Goal: Contribute content: Contribute content

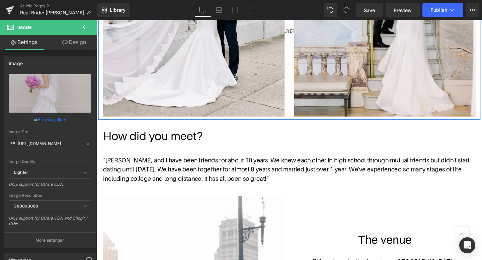
scroll to position [266, 0]
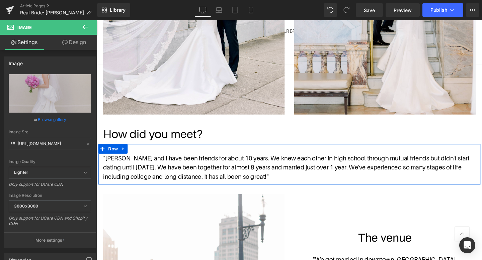
click at [141, 158] on div ""[PERSON_NAME] and I have been friends for about 10 years. We knew each other i…" at bounding box center [298, 171] width 401 height 42
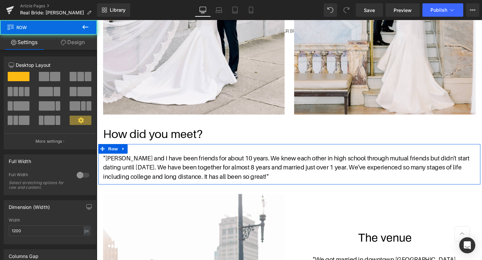
click at [123, 169] on p ""[PERSON_NAME] and I have been friends for about 10 years. We knew each other i…" at bounding box center [298, 175] width 391 height 29
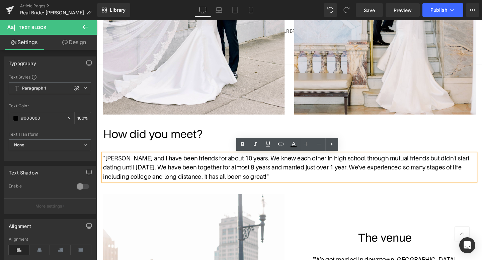
click at [107, 166] on p ""[PERSON_NAME] and I have been friends for about 10 years. We knew each other i…" at bounding box center [298, 175] width 391 height 29
click at [131, 153] on div ""[PERSON_NAME] and I have been friends for about 10 years. We knew each other i…" at bounding box center [298, 171] width 401 height 42
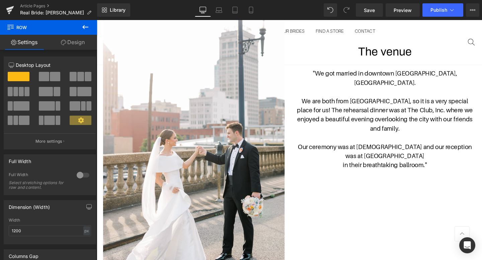
scroll to position [458, 0]
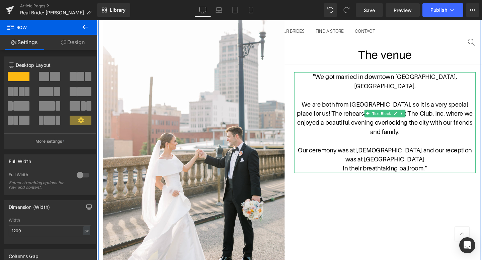
click at [481, 104] on p "We are both from [GEOGRAPHIC_DATA], so it is a very special place for us! The r…" at bounding box center [399, 123] width 191 height 38
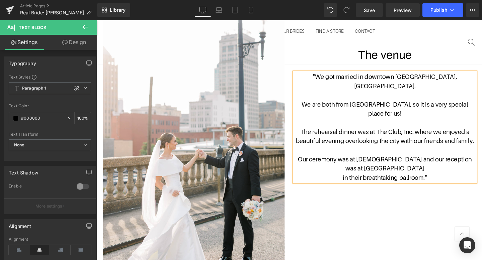
click at [461, 162] on p "Our ceremony was at [DEMOGRAPHIC_DATA] and our reception was at [GEOGRAPHIC_DAT…" at bounding box center [399, 171] width 191 height 19
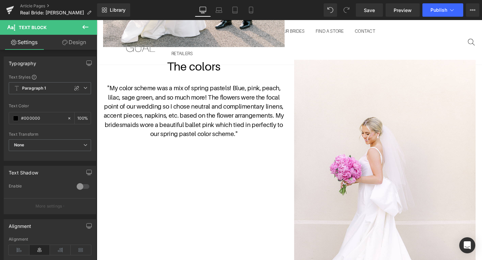
scroll to position [707, 0]
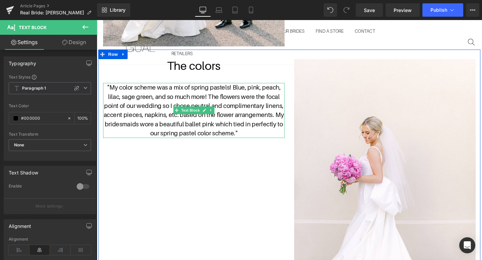
click at [239, 90] on span ""My color scheme was a mix of spring pastels! Blue, pink, peach, lilac, sage gr…" at bounding box center [198, 115] width 189 height 56
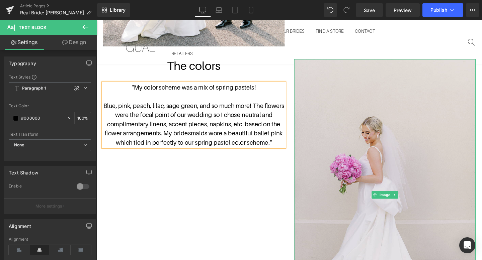
click at [357, 134] on img at bounding box center [399, 204] width 191 height 286
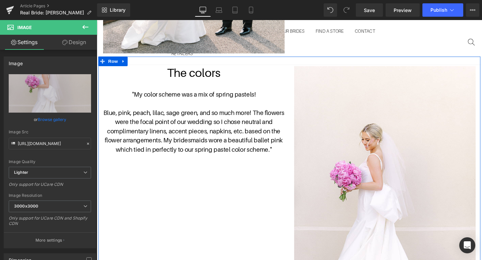
scroll to position [697, 0]
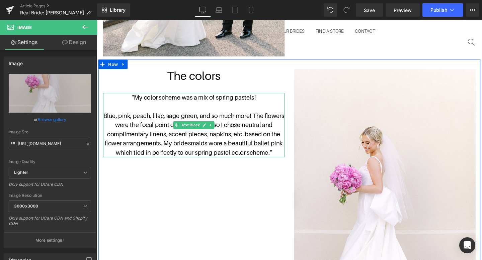
click at [273, 121] on span "Blue, pink, peach, lilac, sage green, and so much more! The flowers were the fo…" at bounding box center [199, 140] width 190 height 46
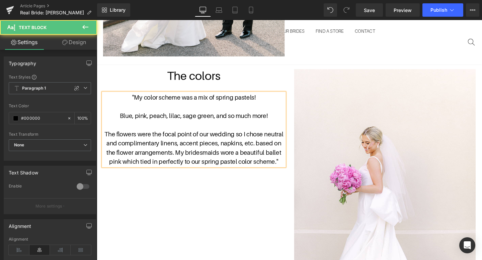
click at [182, 160] on span "The flowers were the focal point of our wedding so I chose neutral and complime…" at bounding box center [199, 154] width 188 height 36
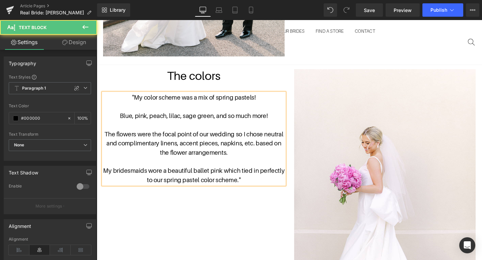
click at [269, 139] on span "The flowers were the focal point of our wedding so I chose neutral and complime…" at bounding box center [199, 149] width 188 height 27
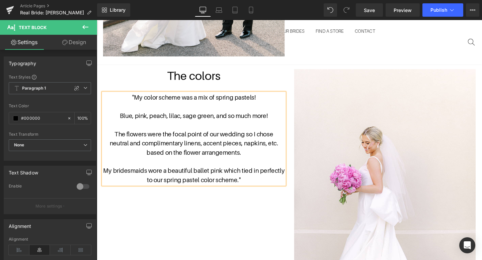
scroll to position [711, 0]
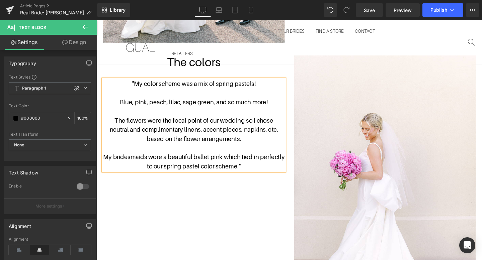
click at [259, 162] on span "My bridesmaids wore a beautiful ballet pink which tied in perfectly to our spri…" at bounding box center [198, 168] width 191 height 17
click at [258, 190] on div "The colors Heading "My color scheme was a mix of spring pastels! Blue, pink, pe…" at bounding box center [298, 196] width 401 height 299
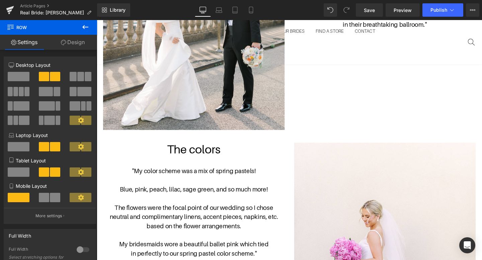
scroll to position [648, 0]
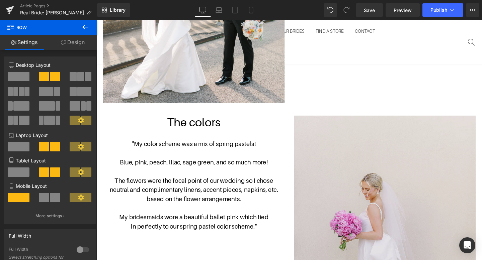
click at [359, 155] on img at bounding box center [399, 264] width 191 height 286
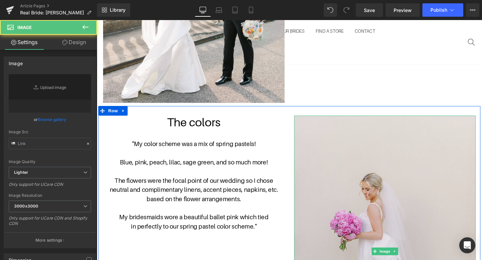
type input "[URL][DOMAIN_NAME]"
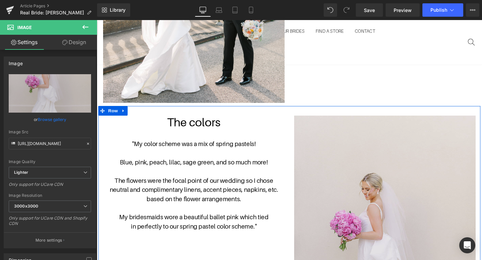
click at [339, 152] on img at bounding box center [399, 264] width 191 height 286
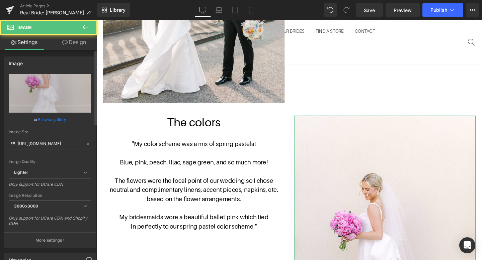
click at [52, 120] on link "Browse gallery" at bounding box center [52, 120] width 28 height 12
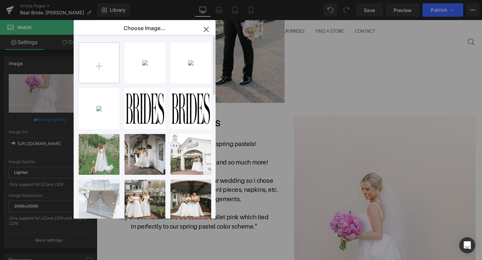
click at [100, 64] on input "file" at bounding box center [99, 63] width 40 height 40
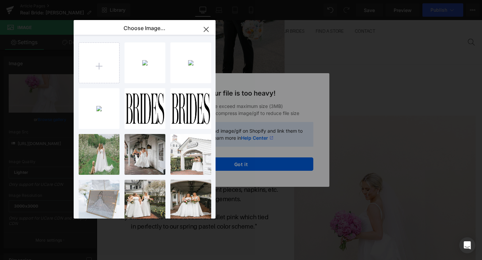
click at [209, 37] on button "button" at bounding box center [206, 29] width 19 height 19
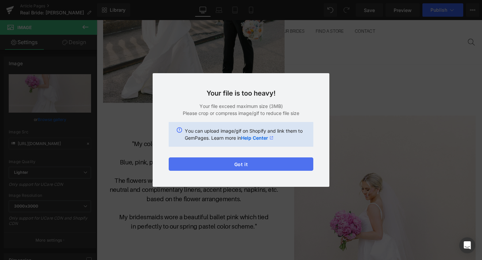
click at [243, 167] on button "Got it" at bounding box center [241, 163] width 144 height 13
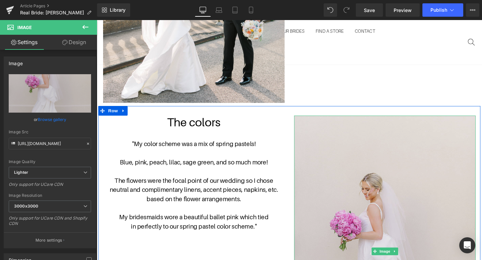
click at [387, 211] on img at bounding box center [399, 264] width 191 height 286
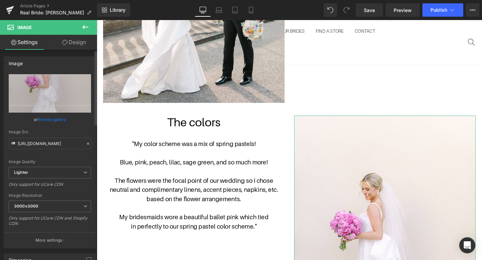
click at [59, 117] on link "Browse gallery" at bounding box center [52, 120] width 28 height 12
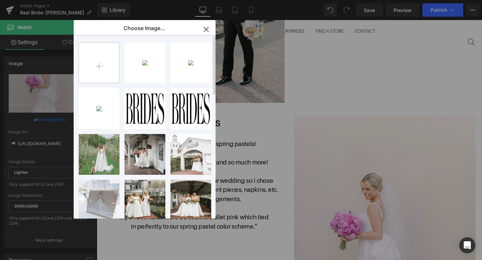
click at [103, 74] on input "file" at bounding box center [99, 63] width 40 height 40
type input "C:\fakepath\[PERSON_NAME] & [PERSON_NAME] Wedding-23.JPG"
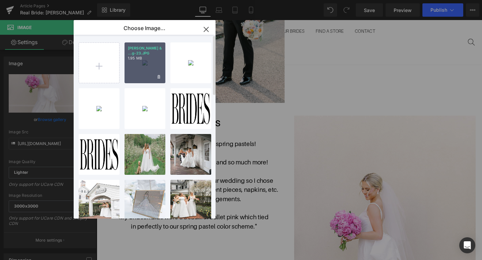
click at [143, 59] on div "[PERSON_NAME] & ...g-23.JPG 1.95 MB" at bounding box center [144, 62] width 41 height 41
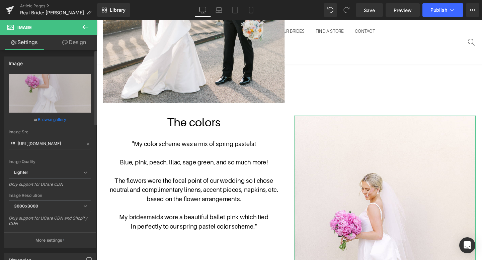
click at [67, 121] on div "or Browse gallery" at bounding box center [50, 119] width 82 height 7
click at [58, 121] on link "Browse gallery" at bounding box center [52, 120] width 28 height 12
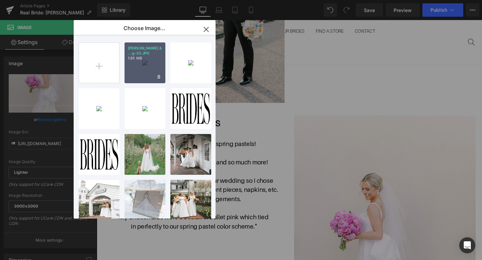
click at [140, 63] on div "[PERSON_NAME] & ...g-23.JPG 1.95 MB" at bounding box center [144, 62] width 41 height 41
type input "[URL][DOMAIN_NAME][PERSON_NAME]"
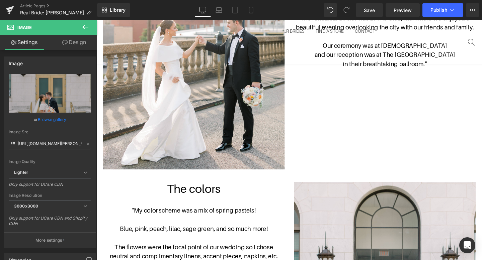
scroll to position [586, 0]
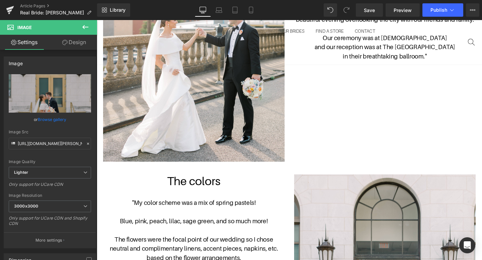
click at [229, 191] on h1 "The colors" at bounding box center [198, 190] width 191 height 14
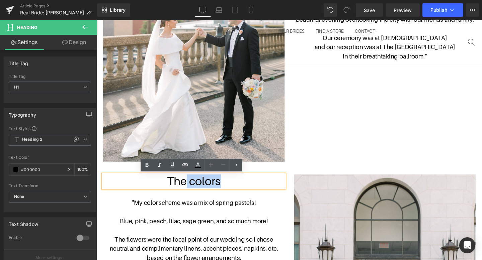
drag, startPoint x: 229, startPoint y: 191, endPoint x: 192, endPoint y: 188, distance: 36.9
click at [192, 188] on h1 "The colors" at bounding box center [198, 190] width 191 height 14
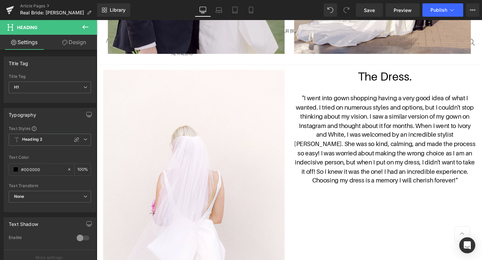
scroll to position [1295, 0]
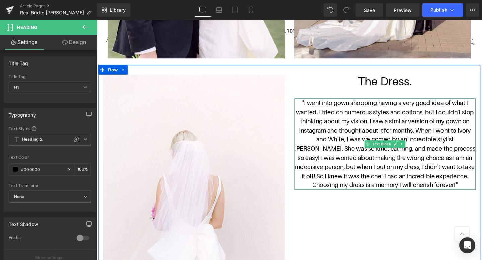
click at [381, 125] on span ""I went into gown shopping having a very good idea of what I wanted. I tried on…" at bounding box center [399, 150] width 190 height 94
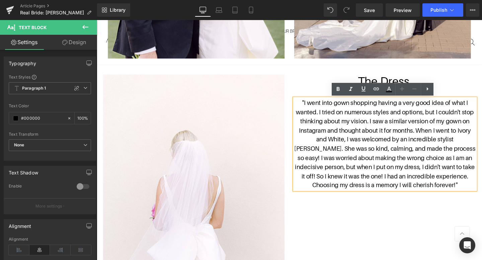
click at [383, 125] on span ""I went into gown shopping having a very good idea of what I wanted. I tried on…" at bounding box center [399, 150] width 190 height 94
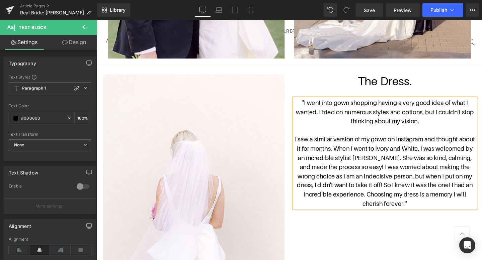
click at [330, 117] on span ""I went into gown shopping having a very good idea of what I wanted. I tried on…" at bounding box center [399, 116] width 187 height 27
click at [468, 106] on span ""I went into gown shopping having a very good idea of what I wanted." at bounding box center [397, 111] width 180 height 17
click at [466, 128] on p "what I wanted. I tried on numerous styles and options, but I couldn't stop thin…" at bounding box center [399, 121] width 191 height 19
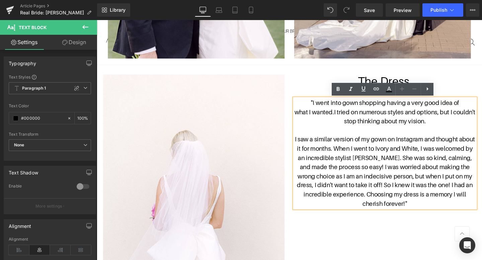
click at [375, 154] on span "I saw a similar version of my gown on Instagram and thought about it for months…" at bounding box center [399, 179] width 189 height 75
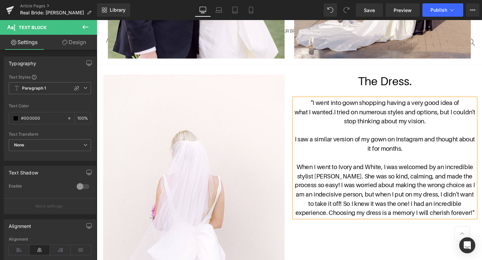
scroll to position [1330, 0]
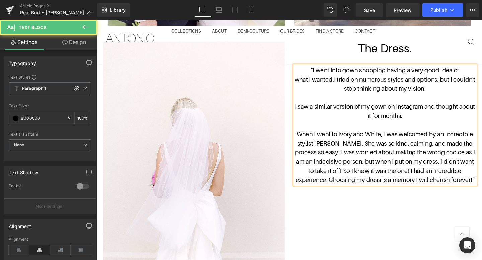
click at [322, 150] on span "When I went to Ivory and White, I was welcomed by an incredible stylist [PERSON…" at bounding box center [399, 164] width 189 height 56
click at [355, 148] on span "When I went to Ivory and White, I was welcomed by an incredible stylist, [PERSO…" at bounding box center [399, 164] width 189 height 56
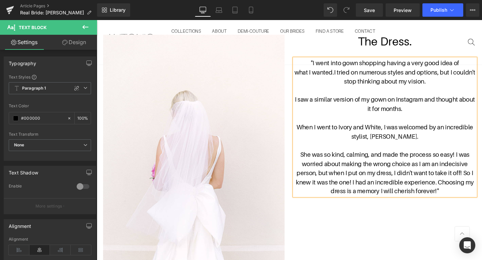
scroll to position [1338, 0]
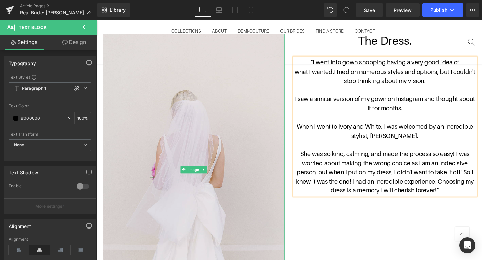
click at [286, 125] on img at bounding box center [198, 178] width 191 height 286
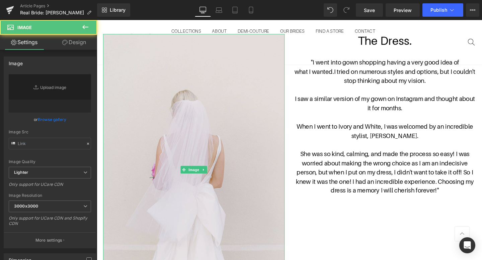
type input "[URL][DOMAIN_NAME]"
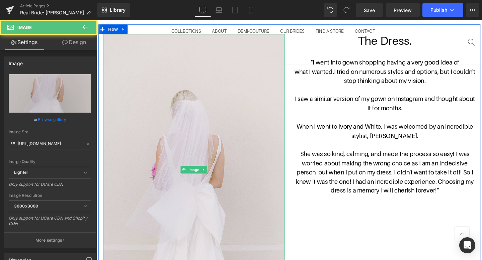
click at [228, 145] on img at bounding box center [198, 178] width 191 height 286
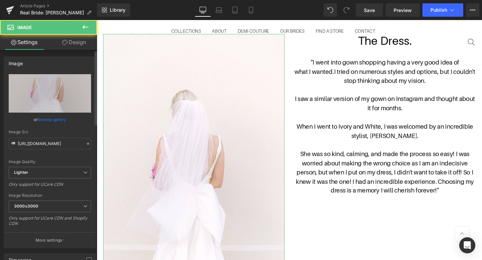
click at [48, 122] on link "Browse gallery" at bounding box center [52, 120] width 28 height 12
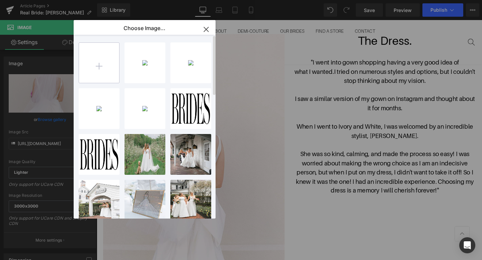
click at [104, 74] on input "file" at bounding box center [99, 63] width 40 height 40
type input "C:\fakepath\[PERSON_NAME] %26 [PERSON_NAME] Wedding-2017_Original.JPG"
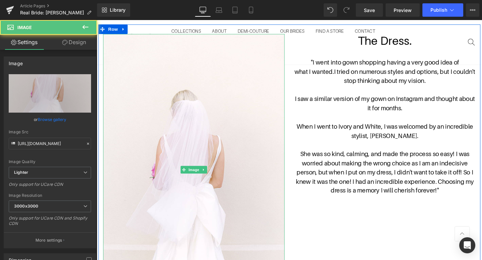
click at [262, 115] on img at bounding box center [198, 178] width 191 height 286
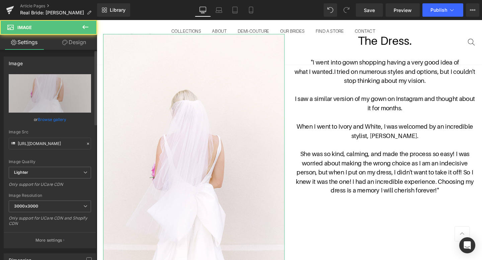
click at [60, 120] on link "Browse gallery" at bounding box center [52, 120] width 28 height 12
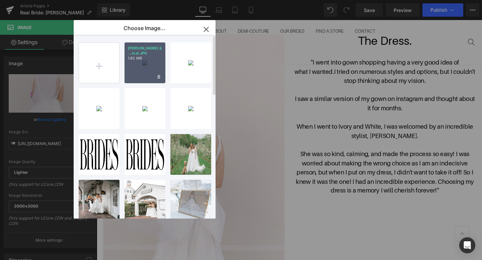
click at [156, 69] on div "[PERSON_NAME] & ...inal.JPG 1.82 MB" at bounding box center [144, 62] width 41 height 41
type input "[URL][DOMAIN_NAME][PERSON_NAME]"
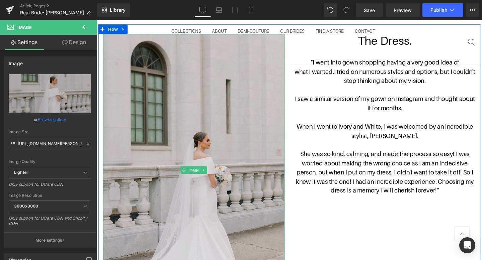
click at [187, 117] on img at bounding box center [198, 178] width 191 height 286
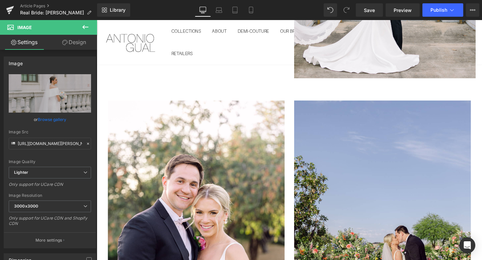
scroll to position [943, 0]
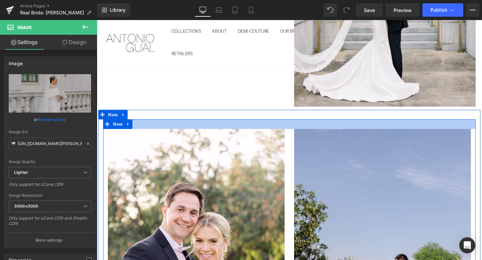
click at [230, 133] on div at bounding box center [298, 129] width 391 height 10
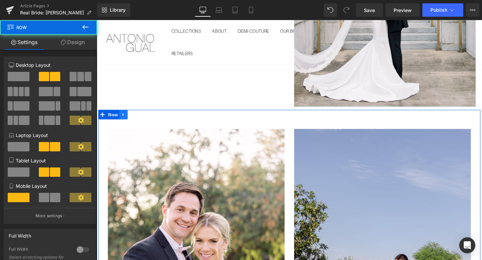
click at [125, 115] on link at bounding box center [124, 119] width 9 height 10
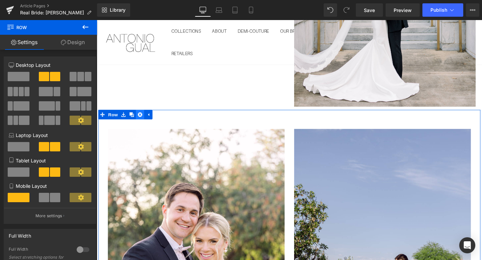
click at [144, 120] on icon at bounding box center [142, 119] width 5 height 5
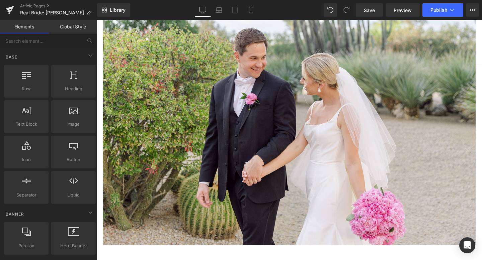
scroll to position [1373, 0]
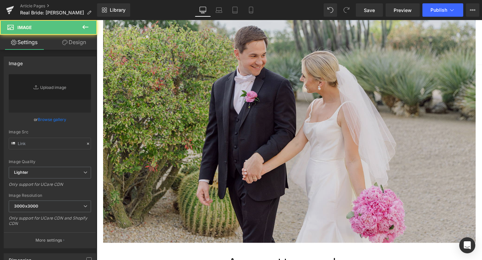
type input "[URL][DOMAIN_NAME]"
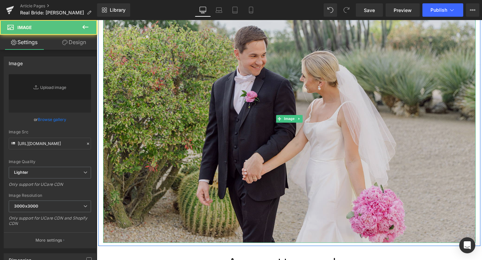
click at [207, 120] on img at bounding box center [298, 124] width 391 height 261
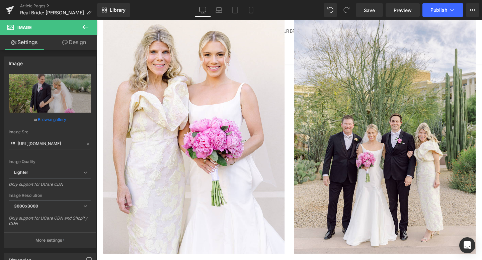
click at [236, 115] on img at bounding box center [198, 123] width 191 height 286
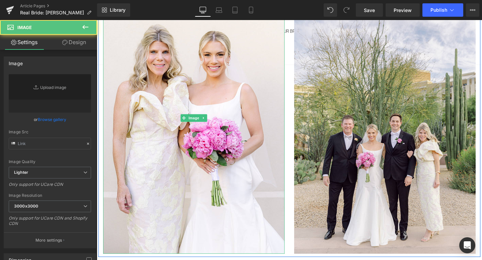
type input "[URL][DOMAIN_NAME]"
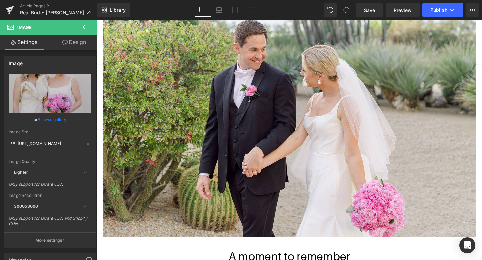
click at [171, 117] on img at bounding box center [298, 117] width 391 height 261
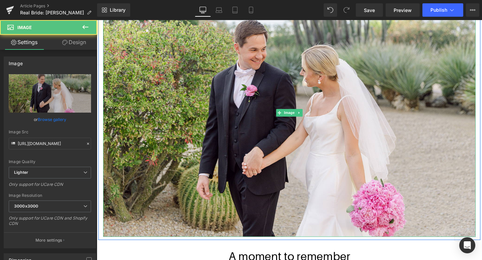
scroll to position [1230, 0]
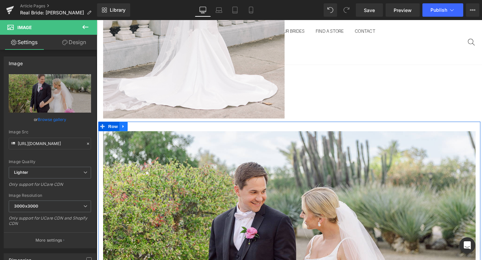
click at [125, 132] on icon at bounding box center [124, 131] width 5 height 5
click at [140, 132] on icon at bounding box center [142, 132] width 5 height 5
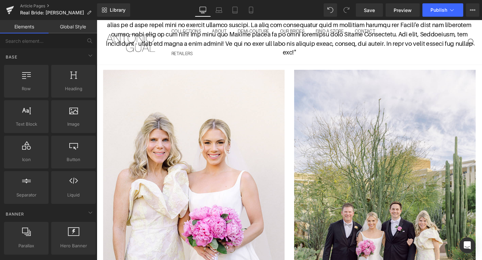
scroll to position [1407, 0]
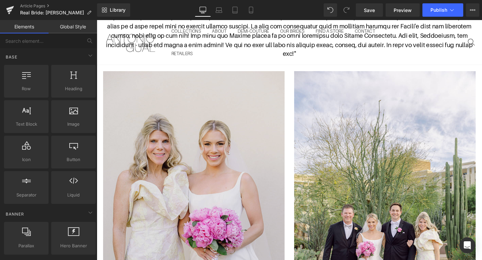
click at [206, 138] on img at bounding box center [198, 217] width 191 height 286
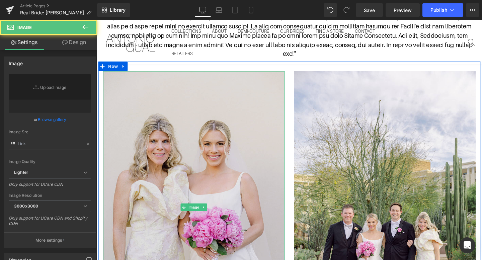
type input "[URL][DOMAIN_NAME]"
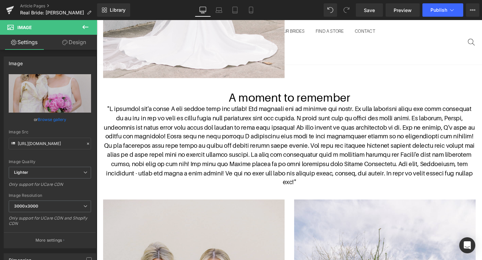
scroll to position [1276, 0]
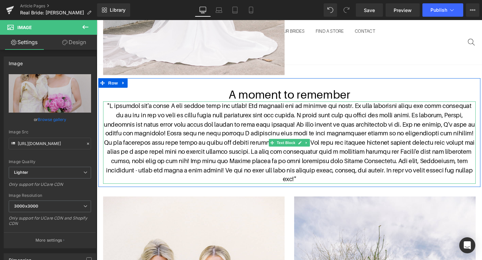
click at [436, 110] on p """ at bounding box center [298, 149] width 391 height 87
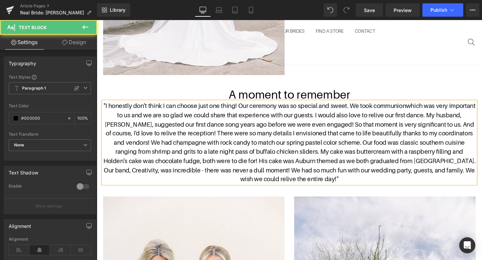
click at [354, 120] on span "which was very important to us and we are so glad we could share that experienc…" at bounding box center [299, 149] width 391 height 84
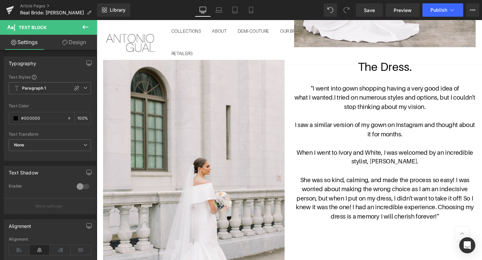
scroll to position [1005, 0]
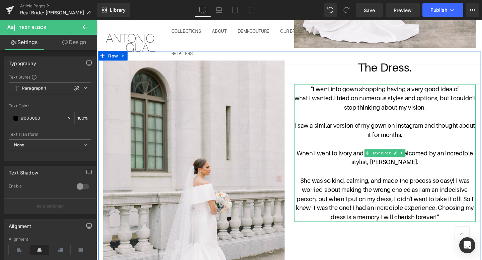
click at [307, 158] on span "When I went to Ivory and White, I was welcomed by an incredible stylist, [PERSO…" at bounding box center [400, 164] width 186 height 17
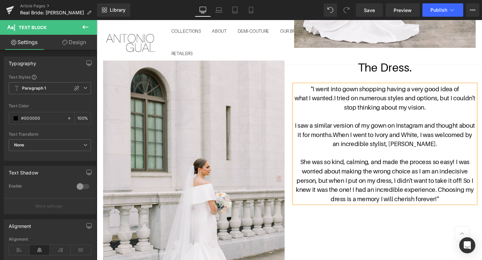
click at [481, 188] on span "She was so kind, calming, and made the process so easy! I was worried about mak…" at bounding box center [399, 189] width 187 height 46
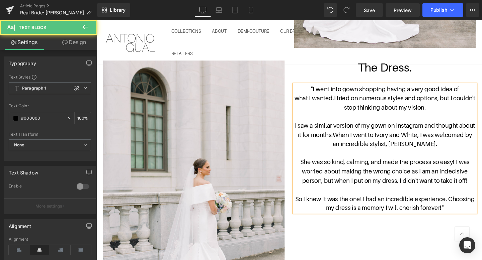
click at [466, 207] on span "So I knew it was the one! I had an incredible experience. Choosing my dress is …" at bounding box center [399, 212] width 189 height 17
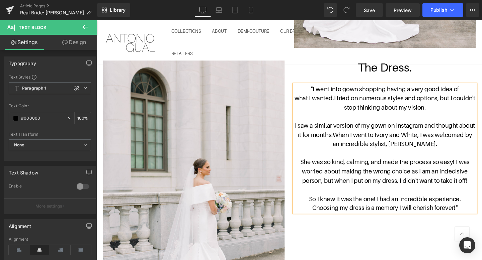
click at [474, 218] on span """ at bounding box center [474, 217] width 2 height 7
click at [405, 230] on div "Image The Dress. Heading "I went into gown shopping having a very good idea of …" at bounding box center [298, 201] width 401 height 299
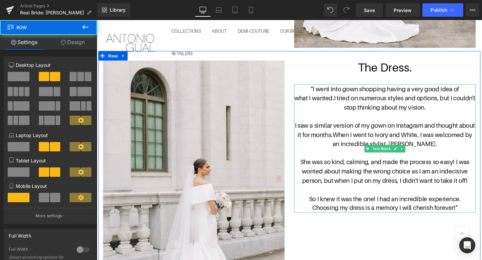
click at [479, 203] on p "So I knew it was the one! I had an incredible experience." at bounding box center [399, 208] width 191 height 10
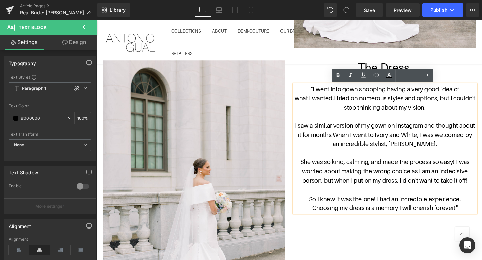
click at [479, 207] on span "So I knew it was the one! I had an incredible experience." at bounding box center [400, 207] width 160 height 7
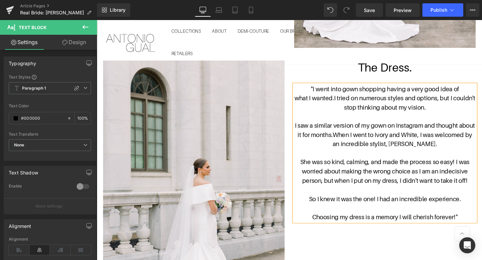
click at [440, 250] on div "Image The Dress. Heading "I went into gown shopping having a very good idea of …" at bounding box center [298, 201] width 401 height 299
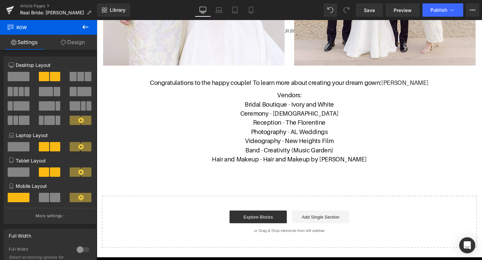
scroll to position [1621, 0]
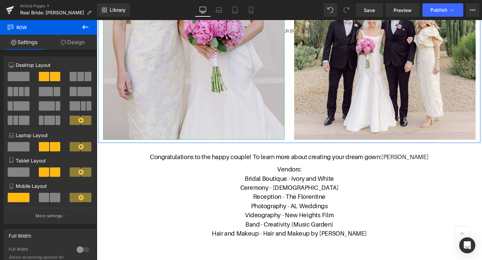
click at [236, 89] on img at bounding box center [198, 3] width 191 height 286
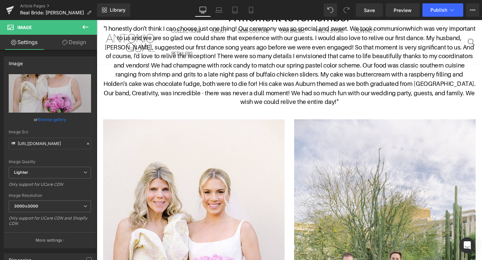
scroll to position [1363, 0]
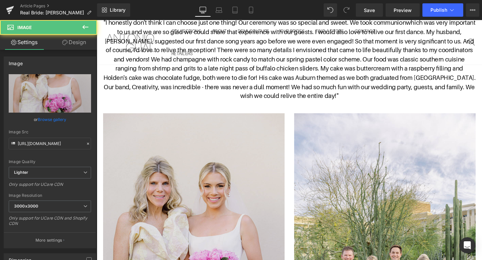
click at [231, 158] on img at bounding box center [198, 261] width 191 height 286
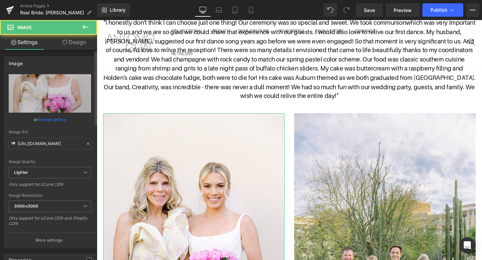
click at [55, 123] on link "Browse gallery" at bounding box center [52, 120] width 28 height 12
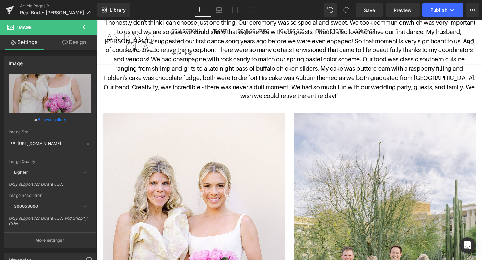
click at [55, 0] on div "Row You are previewing how the will restyle your page. You can not edit Element…" at bounding box center [241, 0] width 482 height 0
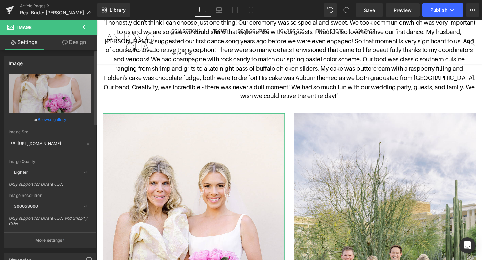
click at [56, 118] on link "Browse gallery" at bounding box center [52, 120] width 28 height 12
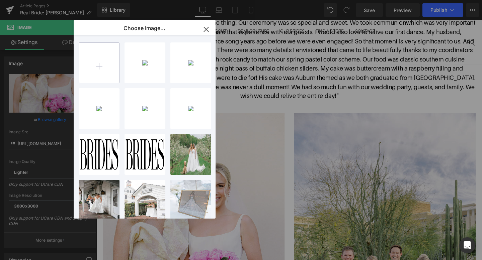
click at [116, 75] on input "file" at bounding box center [99, 63] width 40 height 40
type input "C:\fakepath\IMG_5149.JPG"
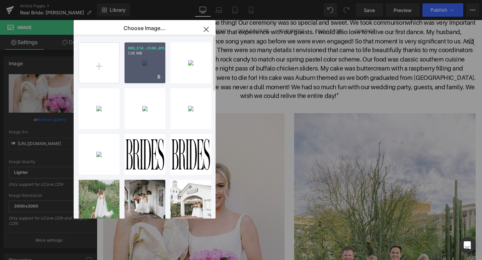
click at [142, 62] on div "IMG_514...5149.JPG 1.36 MB" at bounding box center [144, 62] width 41 height 41
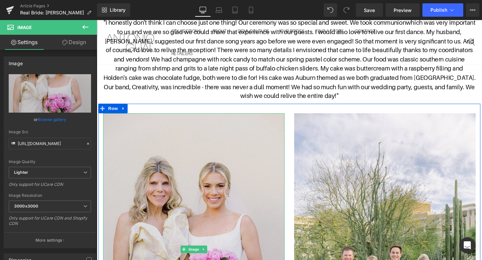
click at [213, 185] on img at bounding box center [198, 261] width 191 height 286
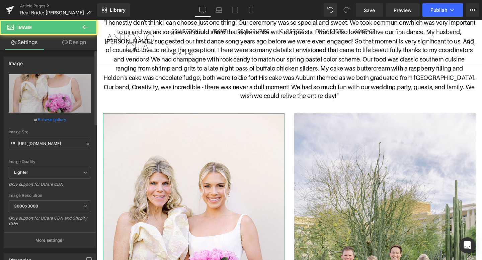
click at [64, 119] on link "Browse gallery" at bounding box center [52, 120] width 28 height 12
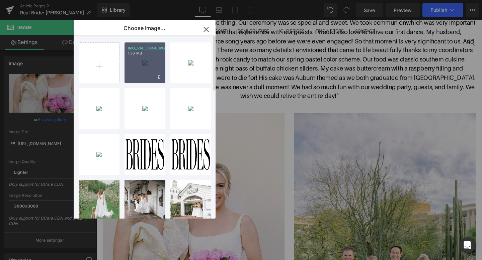
click at [140, 75] on div "IMG_514...5149.JPG 1.36 MB" at bounding box center [144, 62] width 41 height 41
type input "[URL][DOMAIN_NAME]"
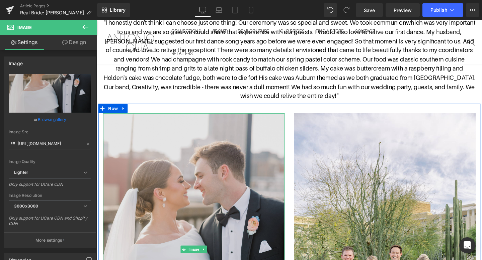
scroll to position [1459, 0]
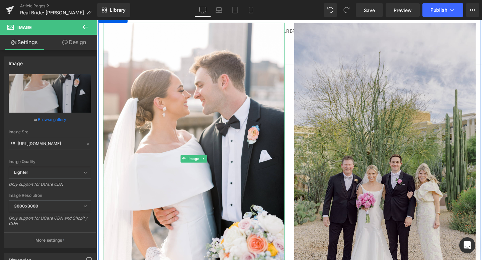
click at [364, 139] on img at bounding box center [399, 166] width 191 height 286
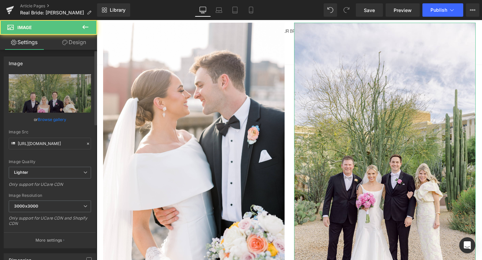
click at [49, 118] on link "Browse gallery" at bounding box center [52, 120] width 28 height 12
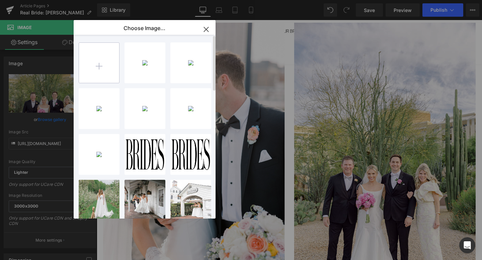
click at [111, 68] on input "file" at bounding box center [99, 63] width 40 height 40
type input "C:\fakepath\[PERSON_NAME] & [PERSON_NAME] Wedding-11.JPG"
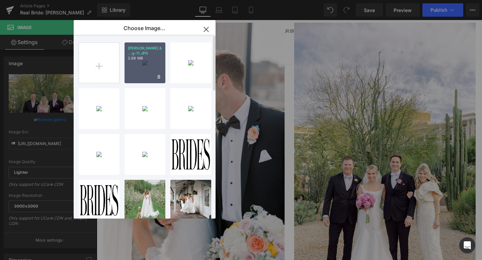
click at [153, 68] on div "[PERSON_NAME] & ...g-11.JPG 2.68 MB" at bounding box center [144, 62] width 41 height 41
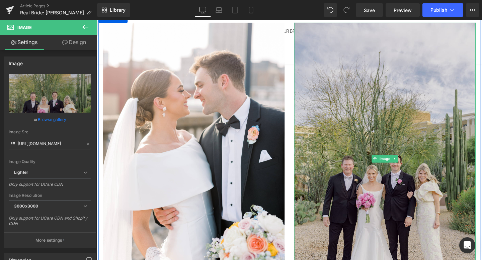
click at [385, 126] on img at bounding box center [399, 166] width 191 height 286
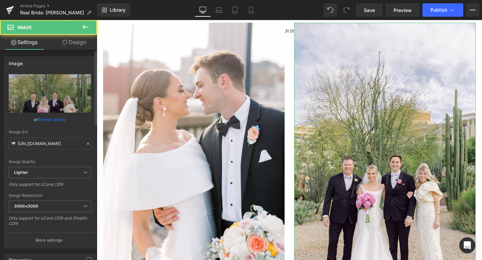
click at [45, 119] on link "Browse gallery" at bounding box center [52, 120] width 28 height 12
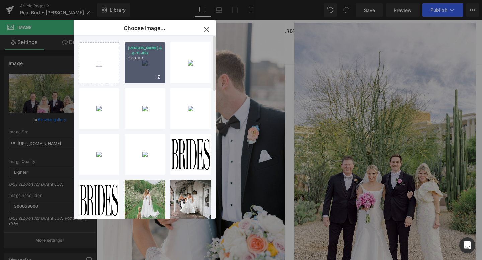
click at [136, 61] on div "[PERSON_NAME] & ...g-11.JPG 2.68 MB" at bounding box center [144, 62] width 41 height 41
type input "[URL][DOMAIN_NAME][PERSON_NAME]"
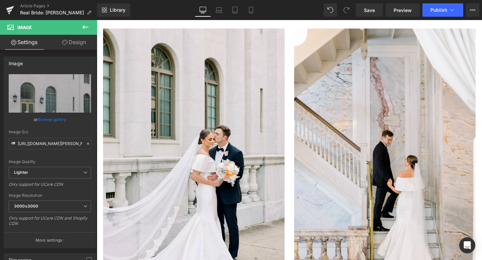
scroll to position [0, 0]
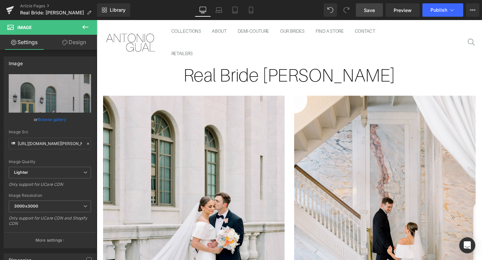
click at [369, 9] on span "Save" at bounding box center [368, 10] width 11 height 7
click at [329, 80] on h1 "Real Bride [PERSON_NAME]" at bounding box center [299, 78] width 405 height 23
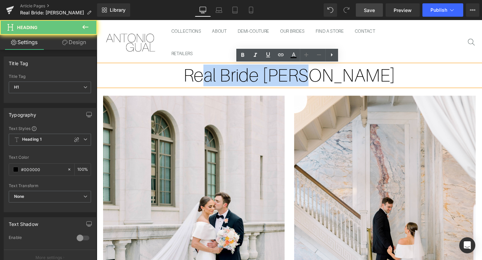
drag, startPoint x: 363, startPoint y: 80, endPoint x: 257, endPoint y: 80, distance: 105.3
click at [257, 80] on h1 "Real Bride [PERSON_NAME]" at bounding box center [299, 78] width 405 height 23
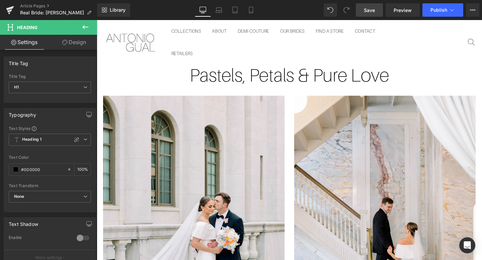
click at [372, 9] on span "Save" at bounding box center [368, 10] width 11 height 7
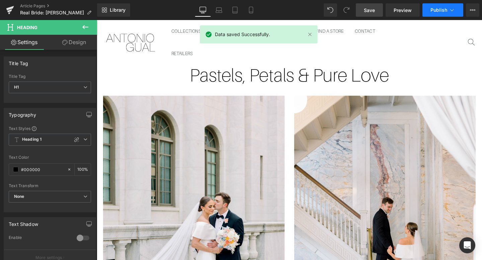
click at [439, 5] on button "Publish" at bounding box center [442, 9] width 41 height 13
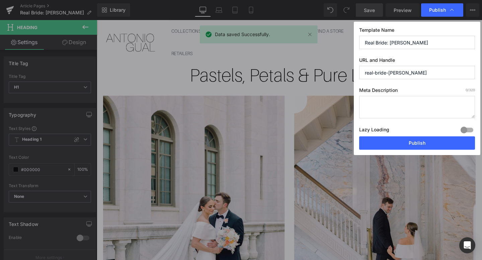
click at [403, 105] on textarea at bounding box center [417, 107] width 116 height 22
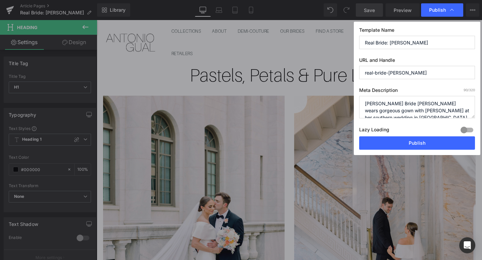
scroll to position [2, 0]
click at [436, 111] on textarea "[PERSON_NAME] Bride [PERSON_NAME] wears gorgeous gown with [PERSON_NAME] at her…" at bounding box center [417, 107] width 116 height 22
click at [439, 105] on textarea "[PERSON_NAME] Bride [PERSON_NAME] wears gorgeous gown with [PERSON_NAME] at her…" at bounding box center [417, 107] width 116 height 22
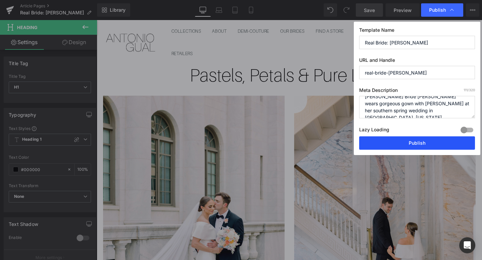
type textarea "[PERSON_NAME] Bride [PERSON_NAME] wears gorgeous gown with [PERSON_NAME] at her…"
click at [428, 144] on button "Publish" at bounding box center [417, 142] width 116 height 13
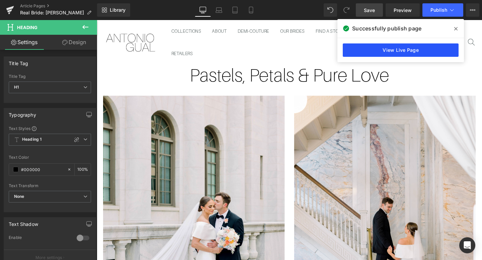
click at [414, 53] on link "View Live Page" at bounding box center [400, 49] width 116 height 13
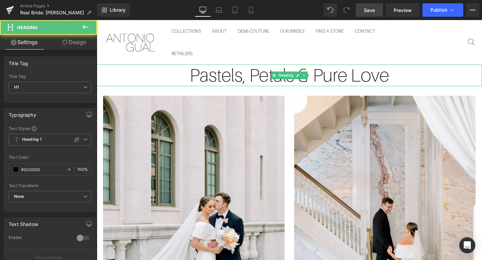
drag, startPoint x: 407, startPoint y: 78, endPoint x: 200, endPoint y: 77, distance: 207.0
click at [200, 77] on h1 "Pastels, Petals & Pure Love" at bounding box center [299, 78] width 405 height 23
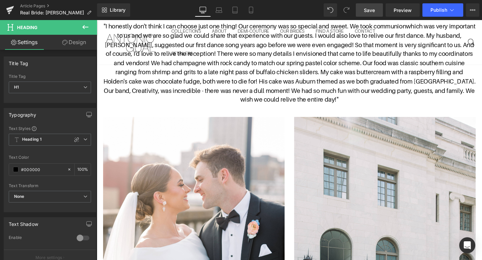
scroll to position [1282, 0]
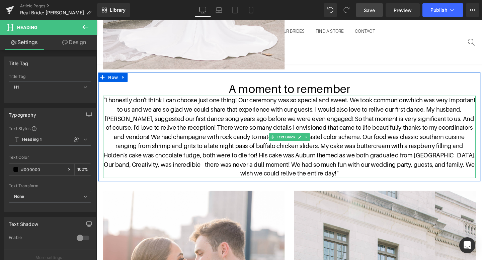
click at [472, 113] on span "which was very important to us and we are so glad we could share that experienc…" at bounding box center [299, 143] width 391 height 84
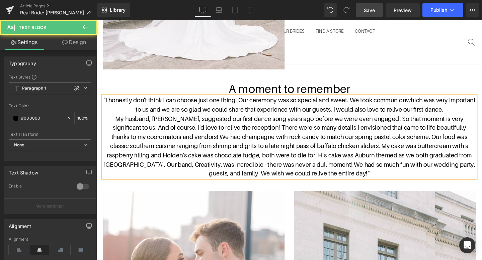
click at [481, 124] on p "My husband, [PERSON_NAME], suggested our first dance song years ago before we w…" at bounding box center [298, 153] width 391 height 68
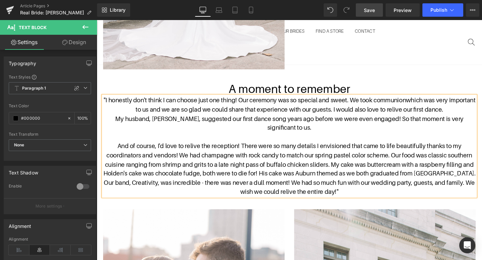
click at [342, 163] on span "And of course, I'd love to relive the reception! There were so many details I e…" at bounding box center [299, 177] width 391 height 56
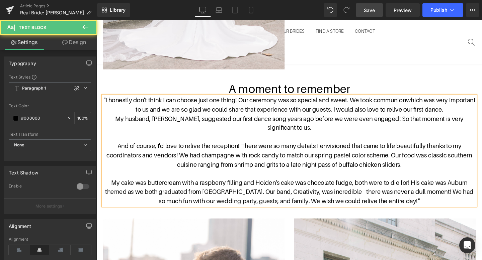
click at [264, 192] on span "My cake was buttercream with a raspberry filling and Holden's cake was chocolat…" at bounding box center [299, 200] width 387 height 27
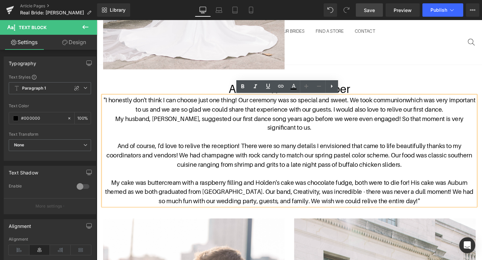
click at [462, 190] on span "My cake was buttercream with a raspberry filling and Holden's cake was chocolat…" at bounding box center [299, 200] width 387 height 27
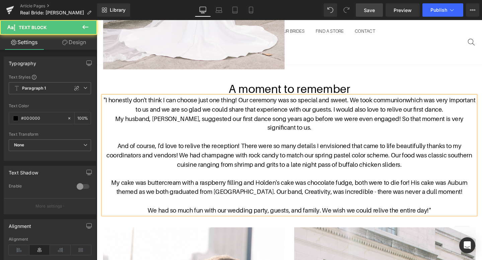
click at [447, 216] on span """ at bounding box center [446, 219] width 2 height 7
click at [453, 206] on p at bounding box center [298, 211] width 391 height 10
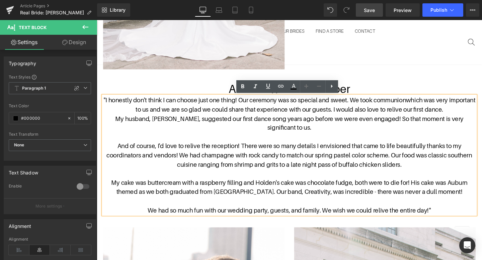
click at [407, 154] on span "And of course, I'd love to relive the reception! There were so many details I e…" at bounding box center [299, 162] width 384 height 27
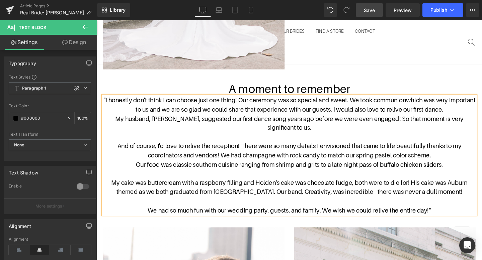
click at [426, 187] on span "My cake was buttercream with a raspberry filling and Holden's cake was chocolat…" at bounding box center [299, 195] width 374 height 17
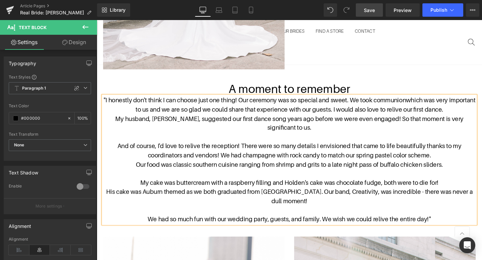
click at [324, 197] on span "His cake was Auburn themed as we both graduated from [GEOGRAPHIC_DATA]. Our ban…" at bounding box center [298, 205] width 385 height 17
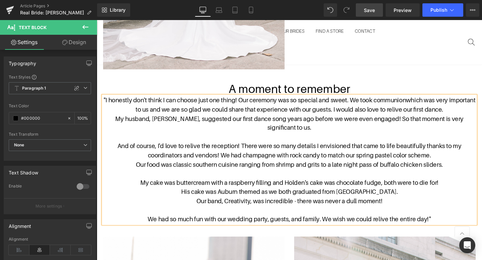
click at [444, 196] on p "His cake was Auburn themed as we both graduated from [GEOGRAPHIC_DATA]." at bounding box center [298, 201] width 391 height 10
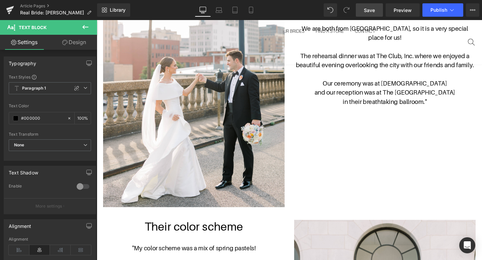
scroll to position [533, 0]
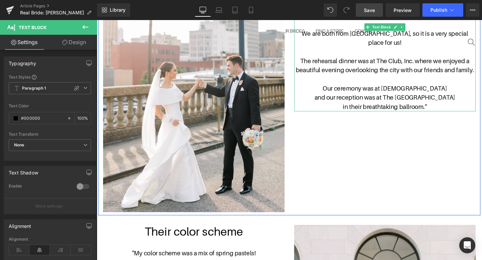
click at [443, 107] on span """ at bounding box center [442, 110] width 2 height 7
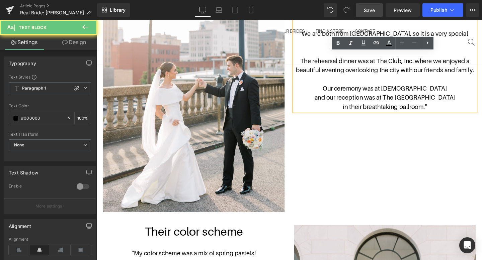
click at [442, 106] on p "in their breathtaking ballroom. "" at bounding box center [399, 111] width 191 height 10
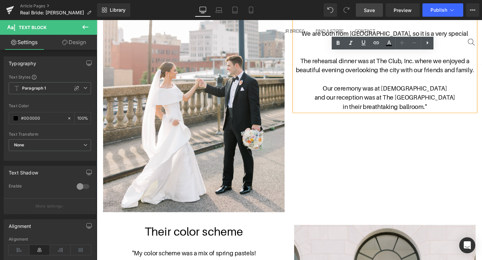
click at [443, 107] on span """ at bounding box center [442, 110] width 2 height 7
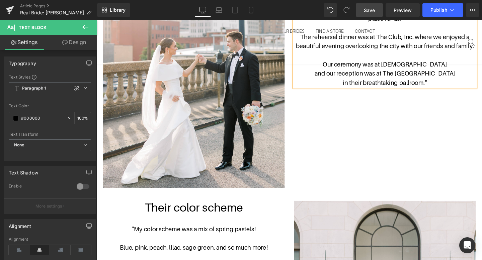
scroll to position [593, 0]
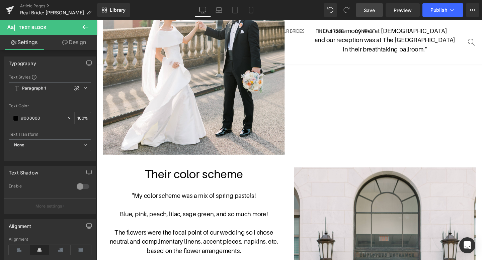
click at [372, 7] on span "Save" at bounding box center [368, 10] width 11 height 7
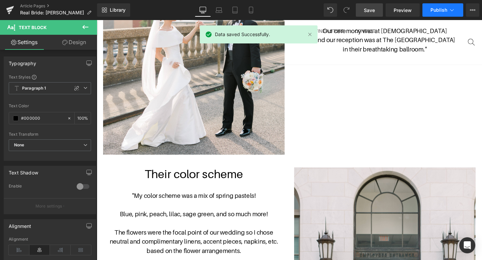
click at [440, 10] on span "Publish" at bounding box center [438, 9] width 17 height 5
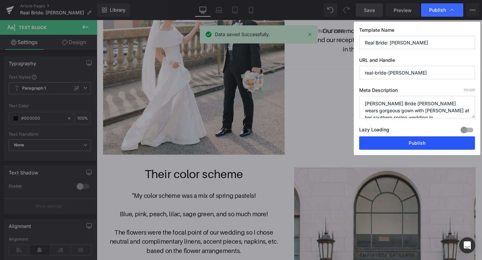
click at [418, 141] on button "Publish" at bounding box center [417, 142] width 116 height 13
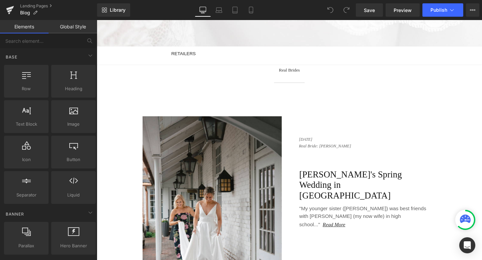
scroll to position [209, 0]
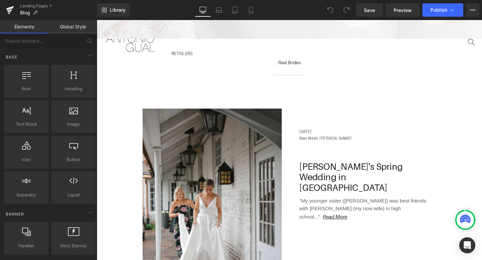
click at [294, 160] on div "Image" at bounding box center [218, 223] width 152 height 220
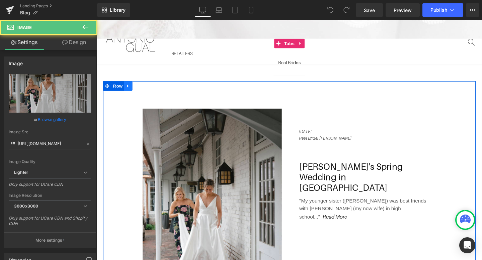
click at [130, 90] on icon at bounding box center [129, 89] width 5 height 5
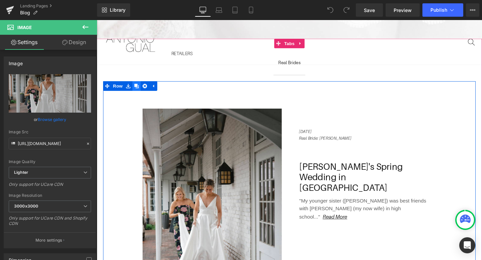
click at [140, 90] on icon at bounding box center [138, 89] width 5 height 5
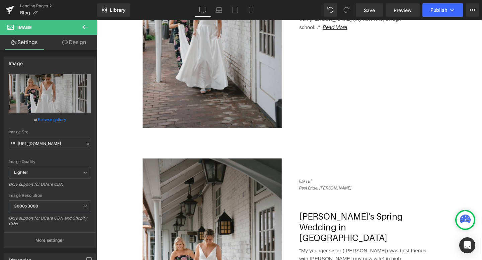
scroll to position [359, 0]
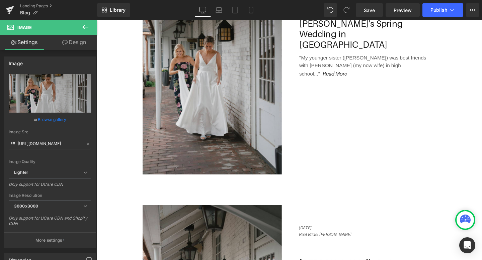
click at [236, 97] on img at bounding box center [218, 73] width 146 height 220
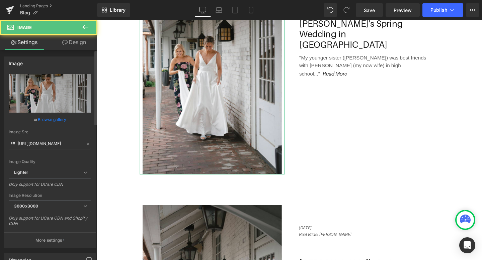
click at [50, 120] on link "Browse gallery" at bounding box center [52, 120] width 28 height 12
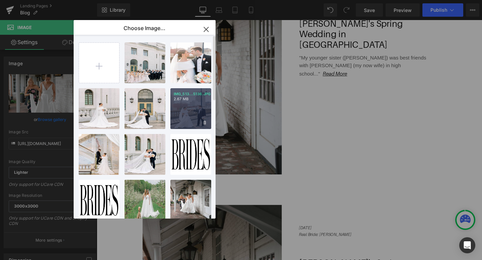
click at [187, 105] on div "IMG_513...5136.JPG 2.67 MB" at bounding box center [190, 108] width 41 height 41
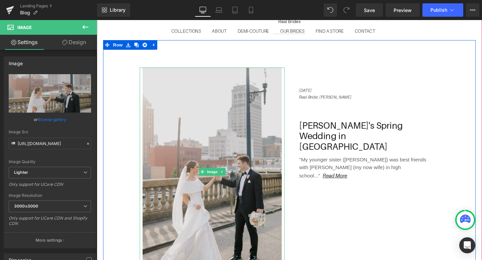
scroll to position [204, 0]
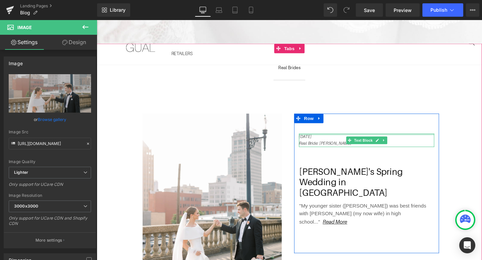
click at [323, 139] on div at bounding box center [380, 140] width 142 height 2
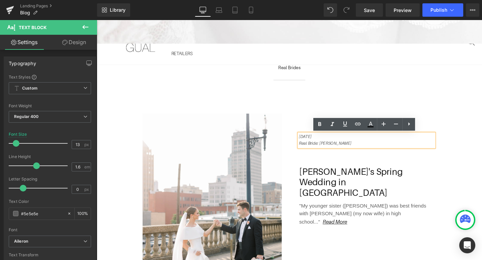
drag, startPoint x: 326, startPoint y: 141, endPoint x: 304, endPoint y: 141, distance: 22.1
click at [304, 141] on div "August 1st, 2025 Real Bride: Sarah Text Block Sarah's Spring Wedding in Kiki Te…" at bounding box center [380, 189] width 152 height 101
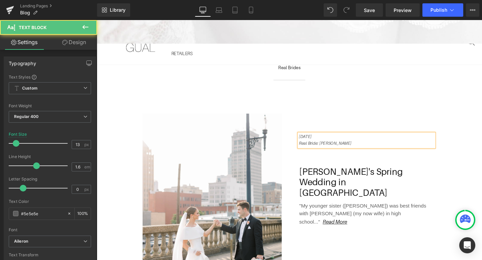
click at [349, 150] on p "Real Bride: Sarah" at bounding box center [380, 149] width 142 height 7
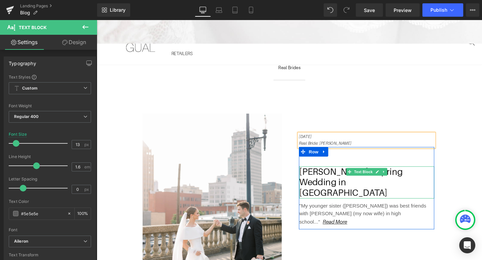
click at [429, 178] on p "Sarah's Spring Wedding in Kiki" at bounding box center [380, 191] width 142 height 34
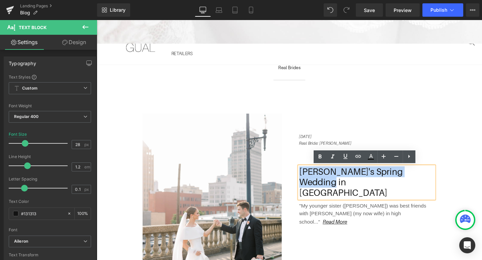
drag, startPoint x: 442, startPoint y: 178, endPoint x: 312, endPoint y: 181, distance: 130.8
click at [312, 181] on p "Sarah's Spring Wedding in Kiki" at bounding box center [380, 191] width 142 height 34
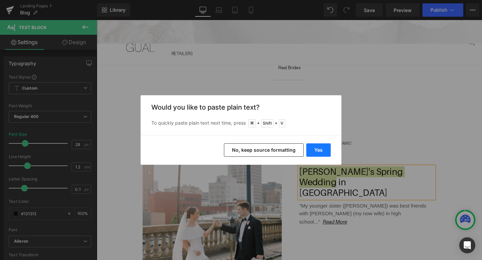
click at [316, 153] on button "Yes" at bounding box center [318, 149] width 24 height 13
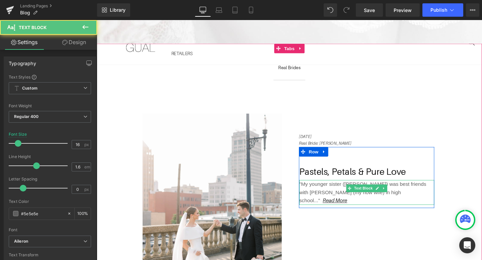
click at [352, 203] on font ""My younger sister (Kelly) was best friends with Meghan (my now wife) in high s…" at bounding box center [375, 201] width 133 height 23
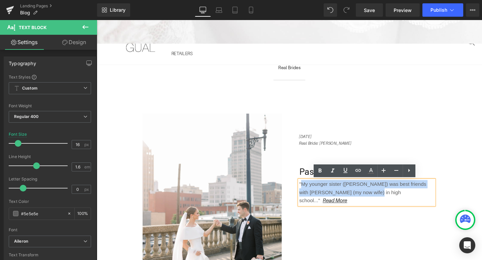
drag, startPoint x: 377, startPoint y: 200, endPoint x: 312, endPoint y: 195, distance: 64.4
click at [312, 195] on font ""My younger sister (Kelly) was best friends with Meghan (my now wife) in high s…" at bounding box center [375, 201] width 133 height 23
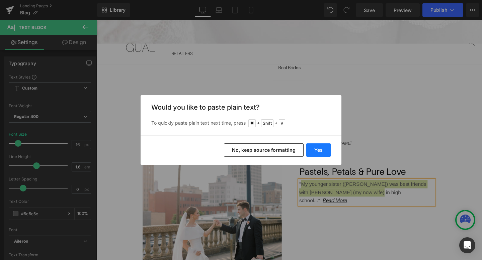
click at [315, 147] on button "Yes" at bounding box center [318, 149] width 24 height 13
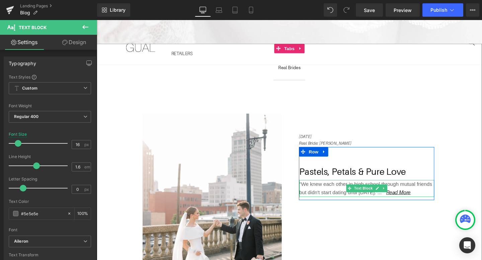
click at [387, 202] on font ""We knew each other in high school through mutual friends but didn't start dati…" at bounding box center [378, 197] width 139 height 14
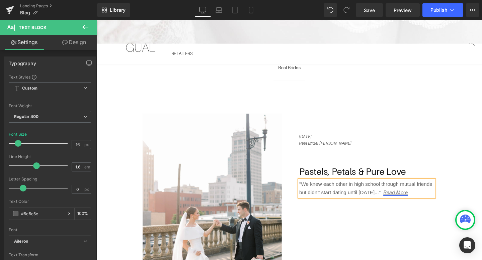
click at [404, 201] on link "Read More" at bounding box center [411, 201] width 26 height 6
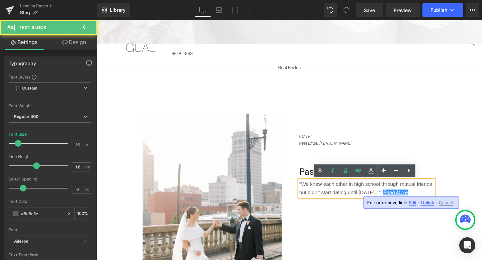
click at [410, 204] on span "Edit" at bounding box center [412, 203] width 8 height 6
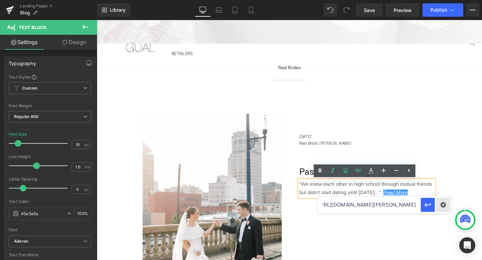
scroll to position [0, 110]
drag, startPoint x: 321, startPoint y: 206, endPoint x: 443, endPoint y: 204, distance: 122.4
click at [443, 204] on div "https://antoniogual.com/blogs/news/real-bride-sarah?_ab=0&key=1753981269456" at bounding box center [384, 205] width 134 height 17
paste input "https://antoniogual.com/blogs/news/real-bride-kate?_ab=0&key=1756910162163"
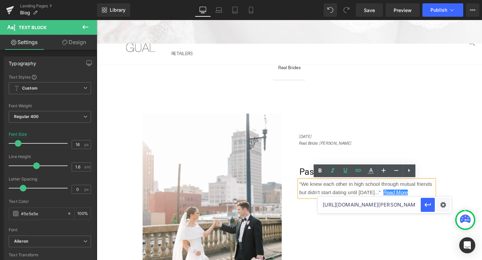
scroll to position [0, 105]
type input "https://antoniogual.com/blogs/news/real-bride-kate?_ab=0&key=1756910162163"
click at [429, 206] on icon "button" at bounding box center [427, 205] width 8 height 8
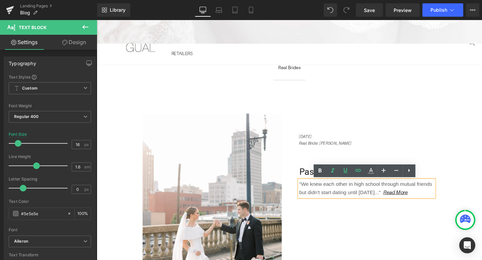
click at [481, 176] on div "Image September 3rd, 2025 Real Bride: Kate Text Block Pastels, Petals & Pure Lo…" at bounding box center [298, 215] width 391 height 251
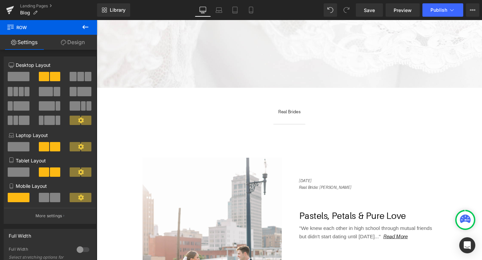
scroll to position [141, 0]
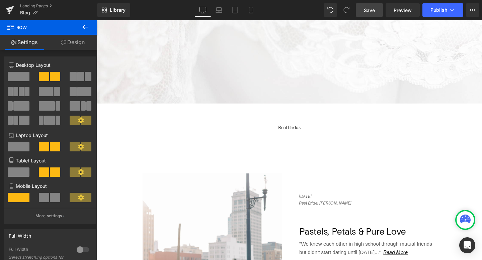
click at [376, 11] on link "Save" at bounding box center [368, 9] width 27 height 13
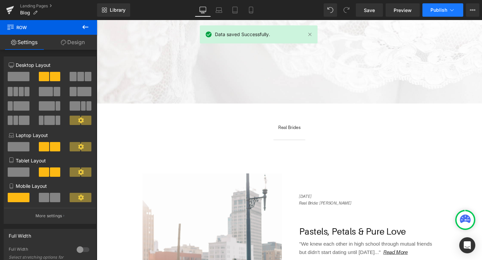
click at [439, 10] on span "Publish" at bounding box center [438, 9] width 17 height 5
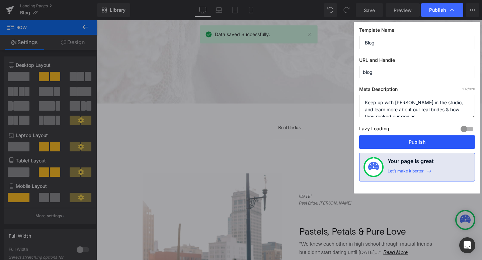
click at [398, 143] on button "Publish" at bounding box center [417, 141] width 116 height 13
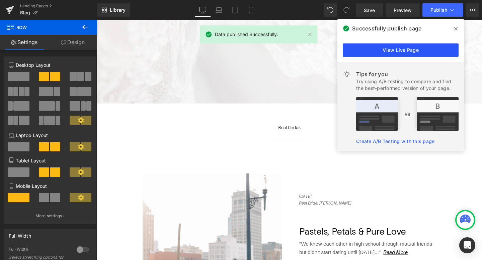
click at [389, 50] on link "View Live Page" at bounding box center [400, 49] width 116 height 13
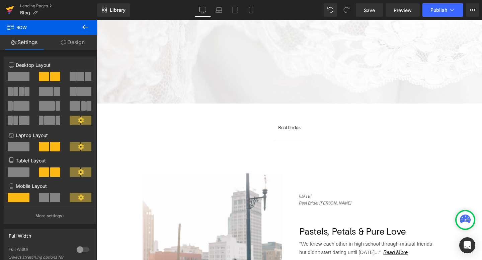
click at [12, 12] on icon at bounding box center [10, 10] width 8 height 17
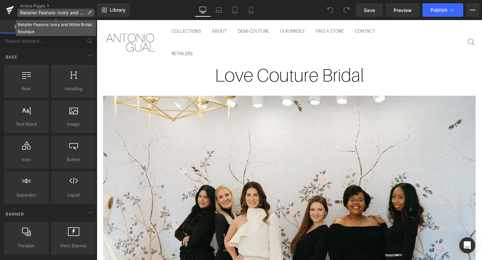
click at [91, 13] on icon at bounding box center [89, 12] width 5 height 5
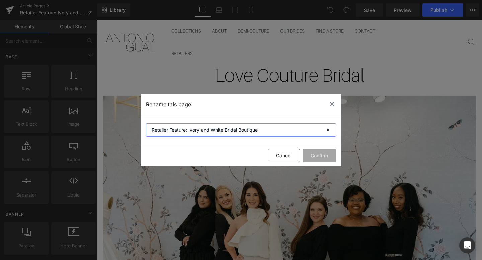
click at [283, 124] on input "Retailer Feature: Ivory and White Bridal Boutique" at bounding box center [241, 129] width 190 height 13
click at [281, 128] on input "Retailer Feature: Ivory and White Bridal Boutique" at bounding box center [241, 129] width 190 height 13
drag, startPoint x: 281, startPoint y: 128, endPoint x: 189, endPoint y: 128, distance: 92.6
click at [189, 128] on input "Retailer Feature: Ivory and White Bridal Boutique" at bounding box center [241, 129] width 190 height 13
paste input "Lace Bridal Couture"
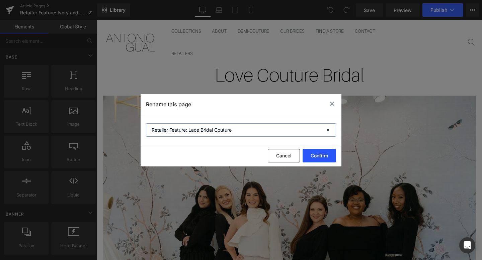
type input "Retailer Feature: Lace Bridal Couture"
click at [319, 157] on button "Confirm" at bounding box center [318, 155] width 33 height 13
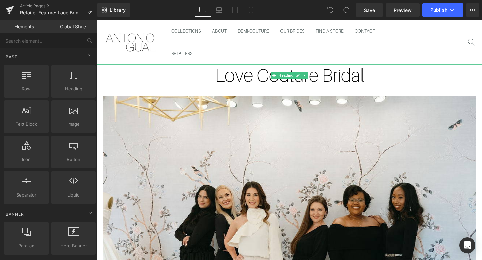
click at [255, 80] on h1 "Love Couture Bridal" at bounding box center [299, 78] width 405 height 23
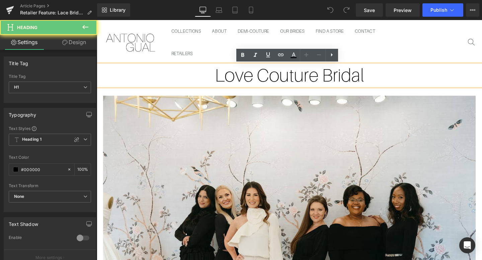
click at [251, 80] on h1 "Love Couture Bridal" at bounding box center [299, 78] width 405 height 23
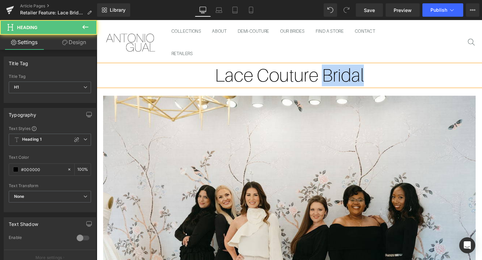
drag, startPoint x: 379, startPoint y: 75, endPoint x: 335, endPoint y: 75, distance: 44.5
click at [335, 75] on h1 "Lace Couture Bridal" at bounding box center [299, 78] width 405 height 23
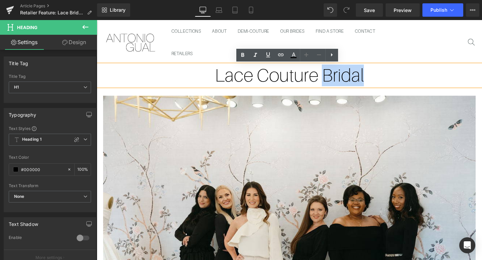
copy h1 "Bridal"
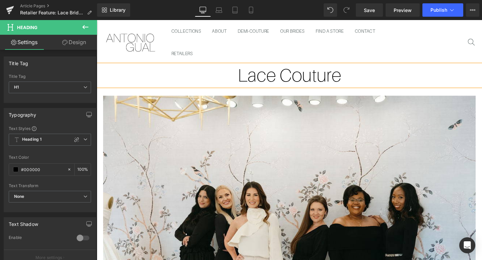
click at [290, 80] on h1 "Lace Couture" at bounding box center [299, 78] width 405 height 23
click at [376, 77] on h1 "Lace Bridal Couture" at bounding box center [299, 78] width 405 height 23
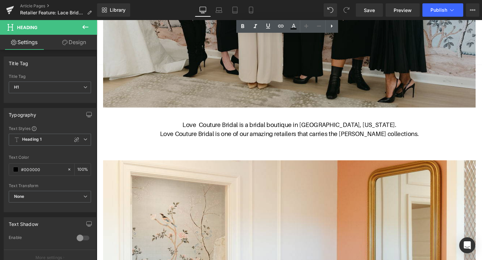
scroll to position [295, 0]
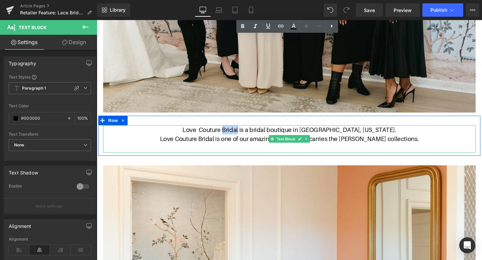
drag, startPoint x: 267, startPoint y: 135, endPoint x: 251, endPoint y: 135, distance: 15.0
click at [251, 135] on p "Love Couture Bridal is a bridal boutique in Potomac, Maryland." at bounding box center [298, 136] width 391 height 10
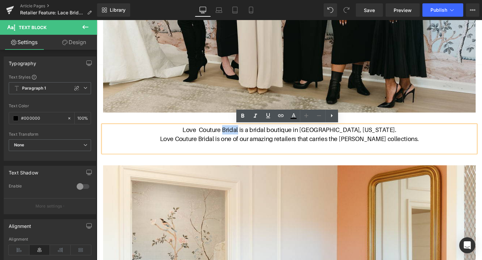
copy p "Bridal"
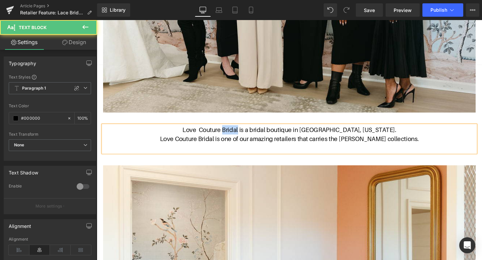
click at [251, 135] on p "Love Couture Bridal is a bridal boutique in Potomac, Maryland." at bounding box center [298, 136] width 391 height 10
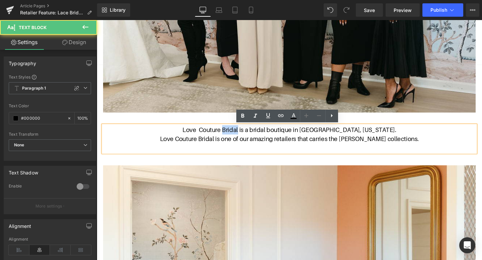
drag, startPoint x: 266, startPoint y: 135, endPoint x: 251, endPoint y: 135, distance: 14.7
click at [251, 135] on p "Love Couture Bridal is a bridal boutique in Potomac, Maryland." at bounding box center [298, 136] width 391 height 10
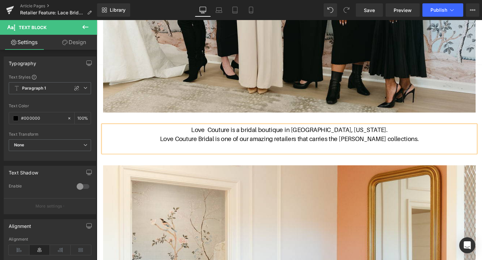
click at [234, 135] on p "Love Couture is a bridal boutique in Potomac, Maryland." at bounding box center [298, 136] width 391 height 10
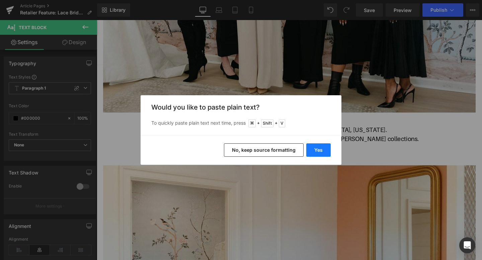
click at [309, 146] on button "Yes" at bounding box center [318, 149] width 24 height 13
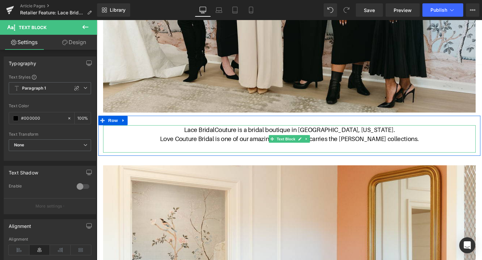
click at [243, 137] on p "Lace BridalCouture is a bridal boutique in Potomac, Maryland." at bounding box center [298, 136] width 391 height 10
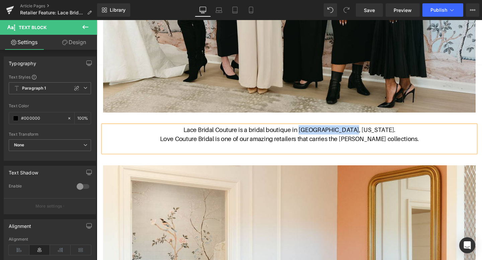
drag, startPoint x: 332, startPoint y: 135, endPoint x: 385, endPoint y: 134, distance: 52.8
click at [385, 134] on p "Lace Bridal Couture is a bridal boutique in Potomac, Maryland." at bounding box center [298, 136] width 391 height 10
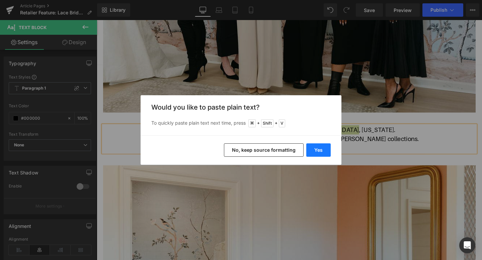
click at [326, 151] on button "Yes" at bounding box center [318, 149] width 24 height 13
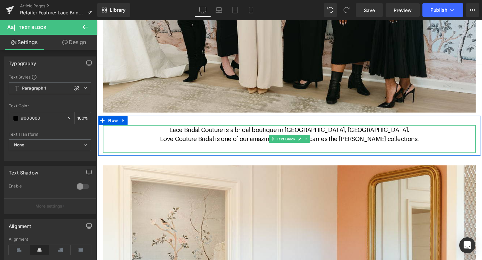
click at [379, 135] on p "Lace Bridal Couture is a bridal boutique in Cincinnati, OH." at bounding box center [298, 136] width 391 height 10
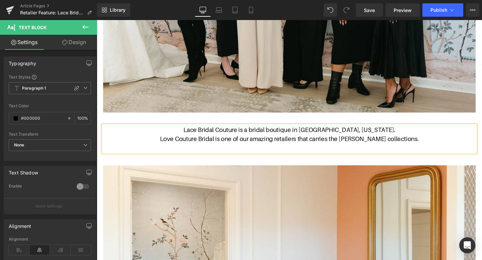
click at [409, 133] on p "Lace Bridal Couture is a bridal boutique in Cincinnati, Ohio." at bounding box center [298, 136] width 391 height 10
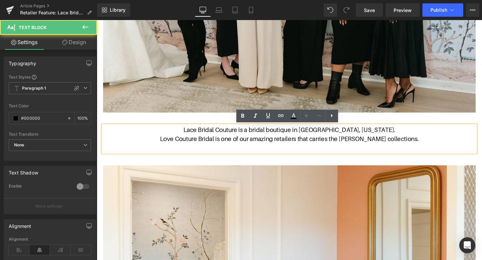
click at [180, 144] on p "Love Couture Bridal is one of our amazing retailers that carries the Antonio Gu…" at bounding box center [298, 145] width 391 height 10
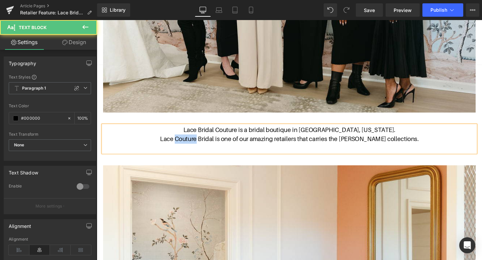
drag, startPoint x: 208, startPoint y: 145, endPoint x: 186, endPoint y: 144, distance: 22.1
click at [186, 144] on p "Lace Couture Bridal is one of our amazing retailers that carries the Antonio Gu…" at bounding box center [298, 145] width 391 height 10
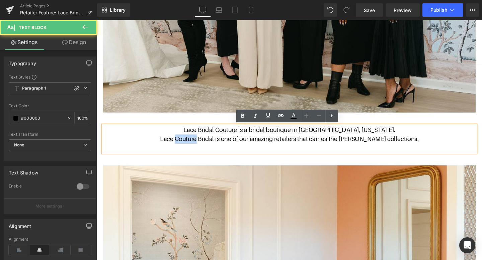
copy p "Couture"
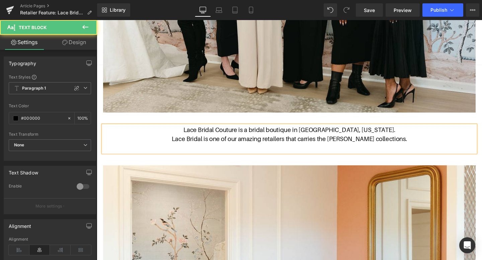
click at [213, 144] on p "Lace Bridal is one of our amazing retailers that carries the Antonio Gual colle…" at bounding box center [298, 145] width 391 height 10
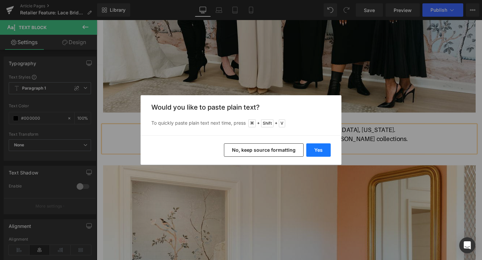
click at [310, 148] on button "Yes" at bounding box center [318, 149] width 24 height 13
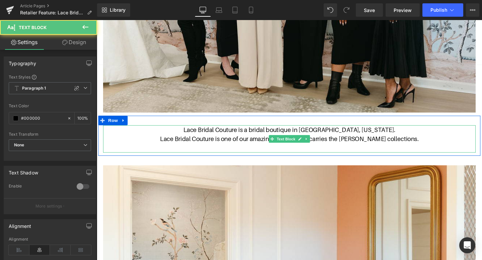
click at [448, 145] on p "Lace Bridal Couture is one of our amazing retailers that carries the Antonio Gu…" at bounding box center [298, 145] width 391 height 10
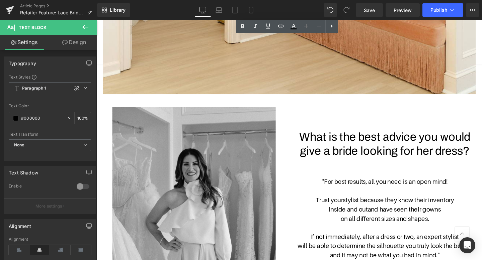
scroll to position [691, 0]
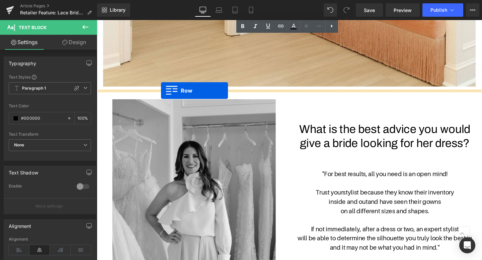
drag, startPoint x: 103, startPoint y: 78, endPoint x: 164, endPoint y: 94, distance: 63.7
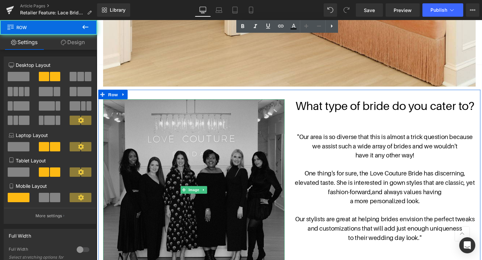
scroll to position [710, 0]
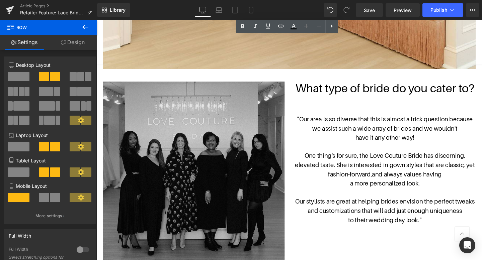
click at [249, 130] on img at bounding box center [198, 180] width 191 height 191
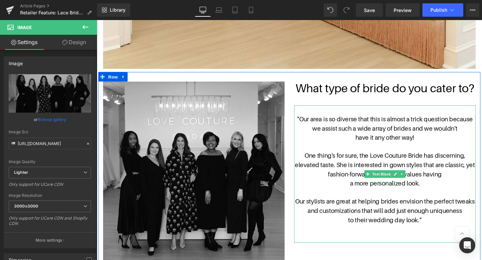
click at [439, 237] on p at bounding box center [399, 240] width 191 height 10
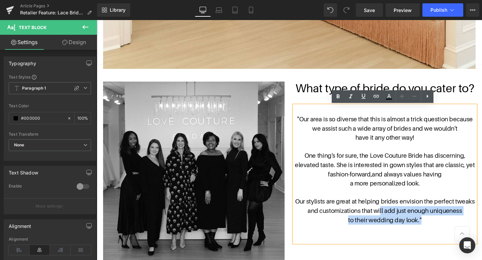
drag, startPoint x: 437, startPoint y: 229, endPoint x: 393, endPoint y: 225, distance: 44.0
click at [393, 225] on div ""Our area is so diverse that this is almost a trick question because we assist …" at bounding box center [399, 182] width 191 height 144
click at [393, 225] on p "Our stylists are great at helping brides envision the perfect tweaks and custom…" at bounding box center [399, 215] width 191 height 19
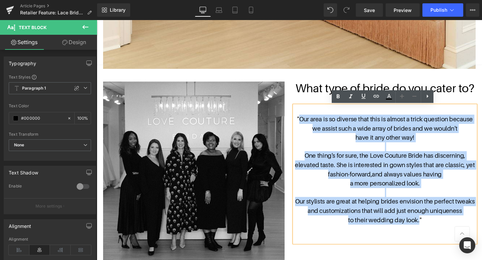
drag, startPoint x: 435, startPoint y: 231, endPoint x: 311, endPoint y: 127, distance: 161.4
click at [311, 127] on div ""Our area is so diverse that this is almost a trick question because we assist …" at bounding box center [399, 182] width 191 height 144
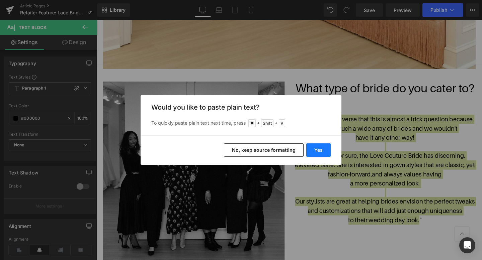
click at [325, 149] on button "Yes" at bounding box center [318, 149] width 24 height 13
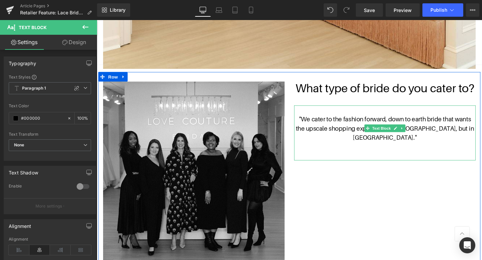
click at [443, 124] on p ""We cater to the fashion forward, down to earth bride that wants the upscale sh…" at bounding box center [399, 134] width 191 height 29
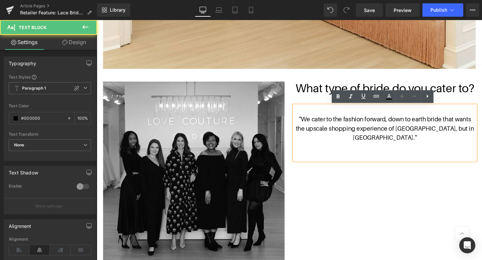
click at [459, 124] on p ""We cater to the fashion forward, down to earth bride that wants the upscale sh…" at bounding box center [399, 134] width 191 height 29
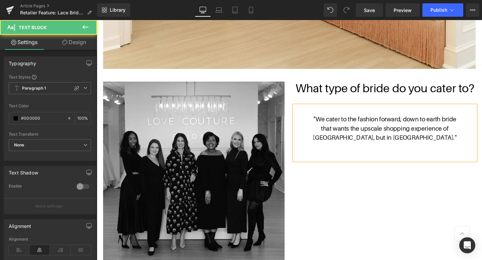
click at [445, 134] on p "that wants the upscale shopping experience of NYC, but in Cincinnati. "" at bounding box center [399, 138] width 191 height 19
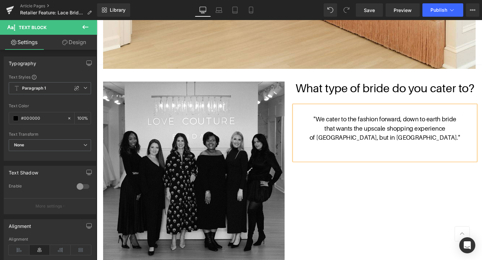
click at [444, 221] on div "Image What type of bride do you cater to? Heading "We cater to the fashion forw…" at bounding box center [298, 177] width 401 height 204
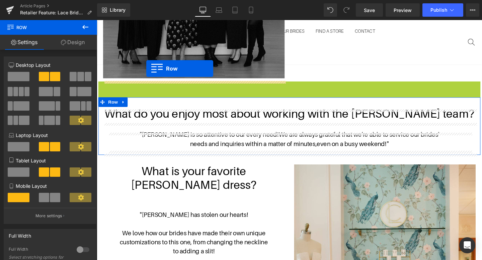
scroll to position [905, 0]
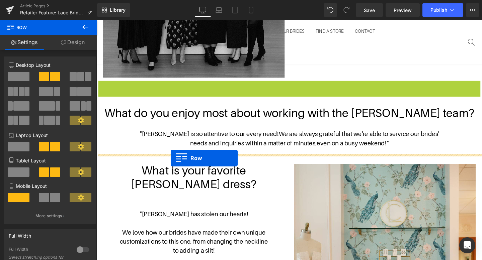
drag, startPoint x: 103, startPoint y: 96, endPoint x: 174, endPoint y: 165, distance: 99.6
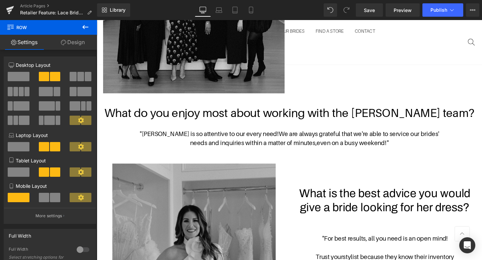
scroll to position [896, 0]
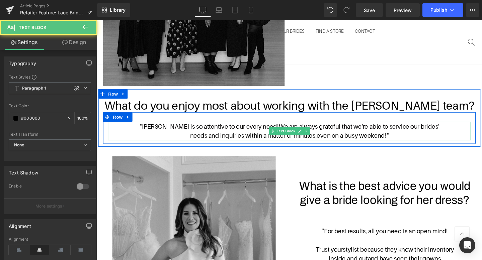
click at [401, 140] on span "even on a busy weekend!"" at bounding box center [366, 141] width 76 height 7
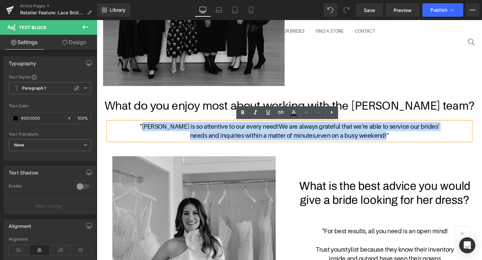
drag, startPoint x: 401, startPoint y: 142, endPoint x: 157, endPoint y: 133, distance: 244.3
click at [157, 133] on div ""Michelle is so attentive to our every need! We are always grateful that we're …" at bounding box center [298, 136] width 381 height 19
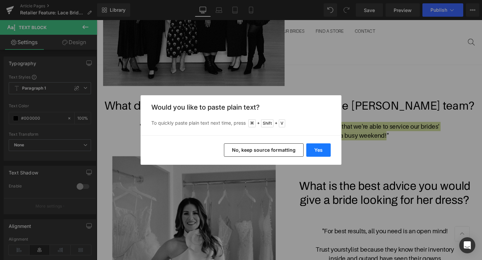
click at [317, 148] on button "Yes" at bounding box center [318, 149] width 24 height 13
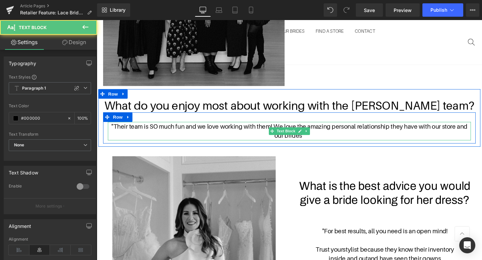
click at [312, 142] on p ""Their team is SO much fun and we love working with them! We love the amazing p…" at bounding box center [298, 136] width 381 height 19
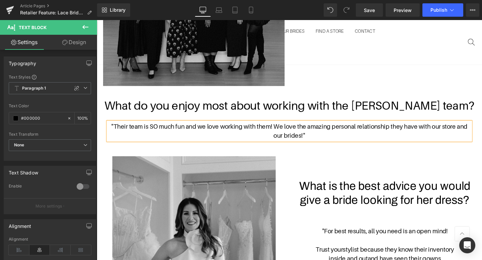
click at [346, 142] on p ""Their team is SO much fun and we love working with them! We love the amazing p…" at bounding box center [298, 136] width 381 height 19
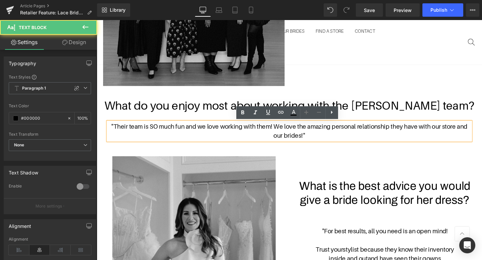
click at [283, 132] on p ""Their team is SO much fun and we love working with them! We love the amazing p…" at bounding box center [298, 136] width 381 height 19
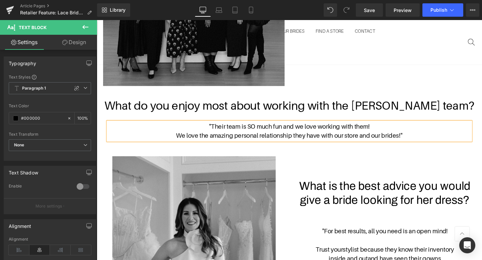
click at [391, 133] on p ""Their team is SO much fun and we love working with them!" at bounding box center [298, 132] width 381 height 10
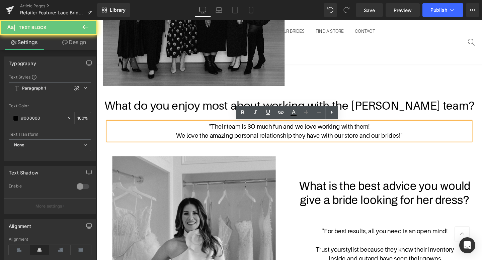
click at [431, 144] on p "We love the amazing personal relationship they have with our store and our brid…" at bounding box center [298, 142] width 381 height 10
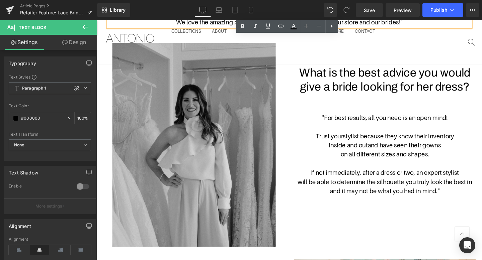
scroll to position [1009, 0]
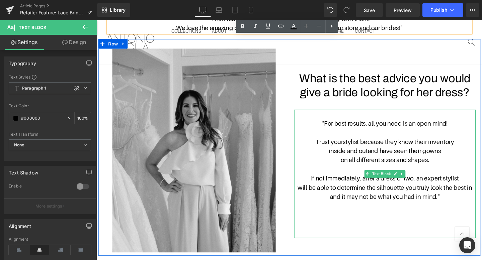
click at [456, 205] on p "will be able to determine the silhouette you truly look the best in and it may …" at bounding box center [399, 201] width 191 height 19
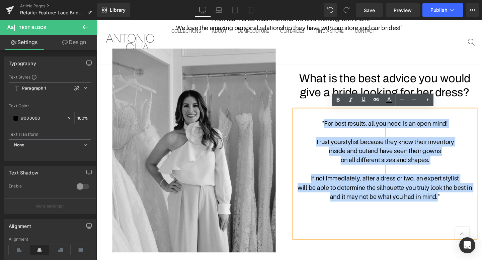
drag, startPoint x: 456, startPoint y: 204, endPoint x: 335, endPoint y: 128, distance: 142.8
click at [335, 128] on div ""For best results, all you need is an open mind! Trust your stylist because the…" at bounding box center [399, 181] width 191 height 135
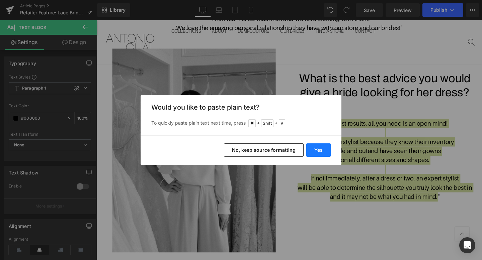
click at [316, 153] on button "Yes" at bounding box center [318, 149] width 24 height 13
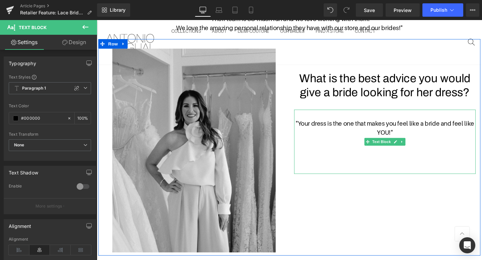
click at [457, 128] on p ""Your dress is the one that makes you feel like a bride and feel like YOU! "" at bounding box center [399, 133] width 191 height 19
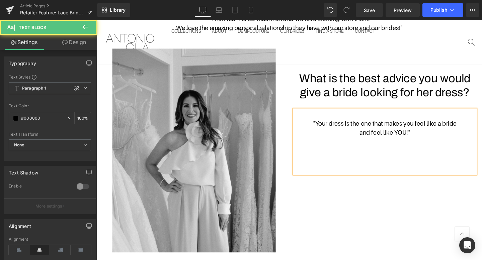
click at [424, 137] on span """ at bounding box center [425, 138] width 2 height 7
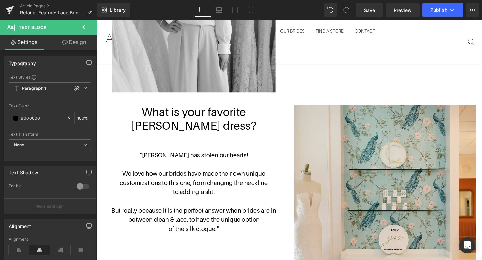
scroll to position [1177, 0]
click at [227, 128] on h1 "What is your favorite Antonio Gual dress?" at bounding box center [198, 124] width 191 height 29
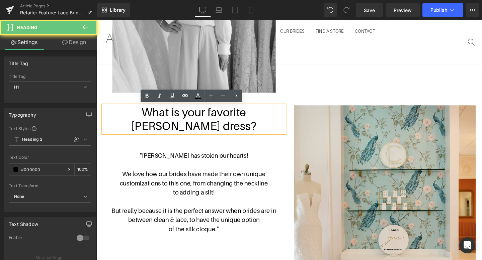
click at [224, 128] on h1 "What is your favorite Antonio Gual dress?" at bounding box center [198, 124] width 191 height 29
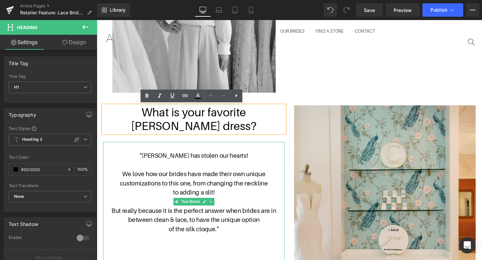
click at [225, 240] on p "of the silk cloque."" at bounding box center [198, 240] width 191 height 10
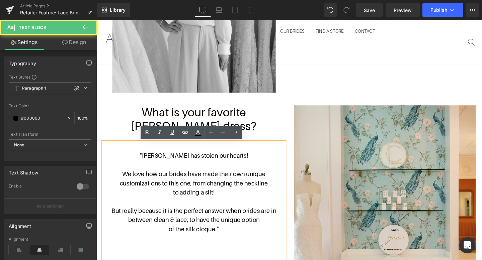
click at [224, 239] on p "of the silk cloque."" at bounding box center [198, 240] width 191 height 10
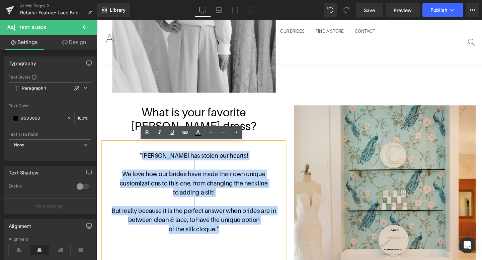
drag, startPoint x: 223, startPoint y: 239, endPoint x: 153, endPoint y: 164, distance: 102.5
click at [153, 164] on div ""Samantha has stolen our hearts! We love how our brides have made their own uni…" at bounding box center [198, 210] width 191 height 125
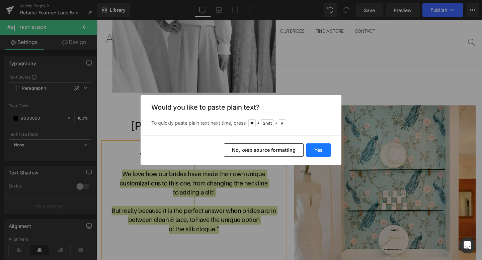
click at [319, 147] on button "Yes" at bounding box center [318, 149] width 24 height 13
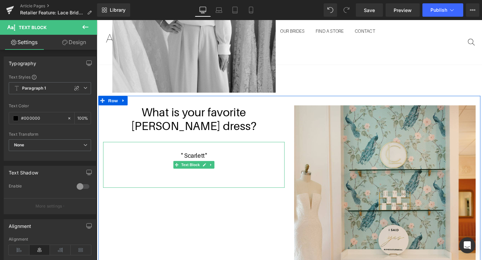
click at [211, 162] on span """ at bounding box center [211, 162] width 2 height 7
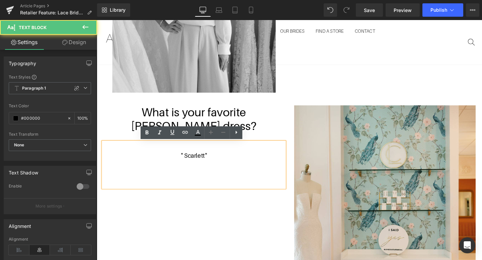
click at [189, 161] on p "" Scarlett "" at bounding box center [198, 163] width 191 height 10
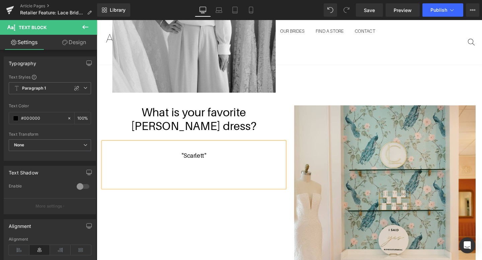
click at [212, 162] on span """ at bounding box center [211, 162] width 2 height 7
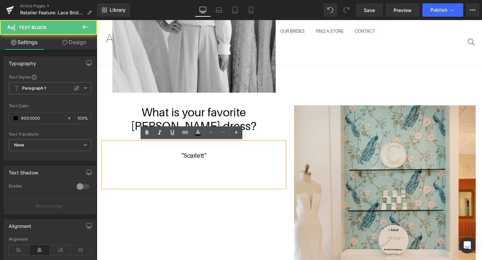
click at [209, 162] on p ""Scarlett "" at bounding box center [198, 163] width 191 height 10
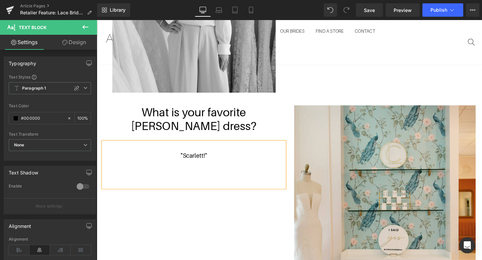
click at [225, 163] on p ""Scarlett! "" at bounding box center [198, 163] width 191 height 10
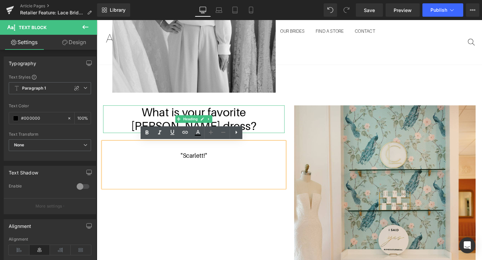
click at [237, 120] on h1 "What is your favorite Antonio Gual dress?" at bounding box center [198, 124] width 191 height 29
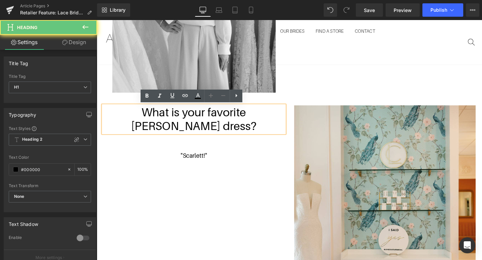
click at [227, 130] on h1 "What is your favorite Antonio Gual dress?" at bounding box center [198, 124] width 191 height 29
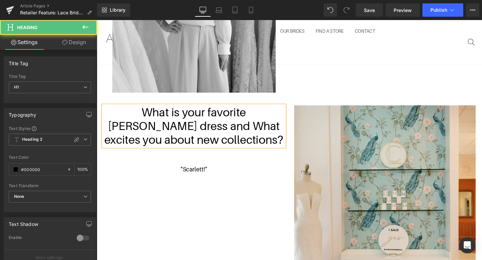
click at [171, 134] on h1 "What is your favorite Antonio Gual dress and What excites you about new collect…" at bounding box center [198, 131] width 191 height 43
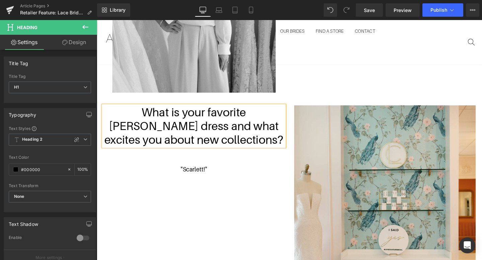
click at [273, 147] on h1 "What is your favorite Antonio Gual dress and what excites you about new collect…" at bounding box center [198, 131] width 191 height 43
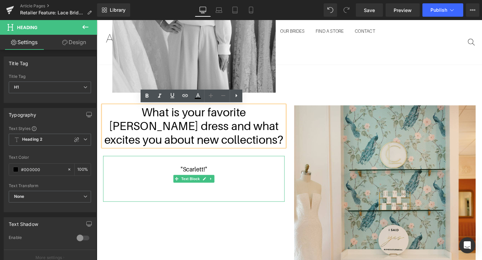
click at [210, 176] on span """ at bounding box center [211, 176] width 2 height 7
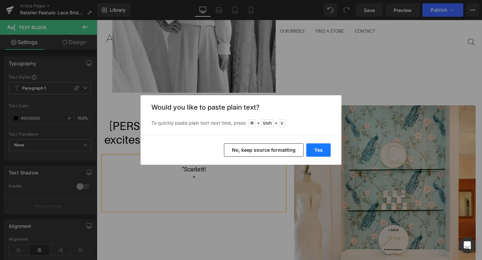
click at [314, 148] on button "Yes" at bounding box center [318, 149] width 24 height 13
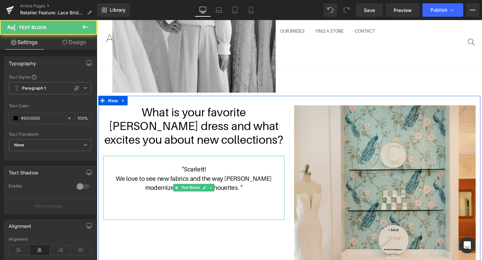
click at [226, 176] on p ""Scarlett!" at bounding box center [198, 177] width 191 height 10
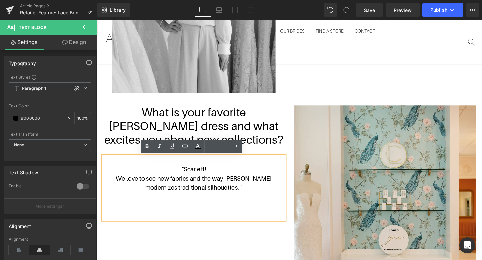
click at [117, 185] on span "We love to see new fabrics and the way Antonio modernizes traditional silhouett…" at bounding box center [199, 191] width 164 height 17
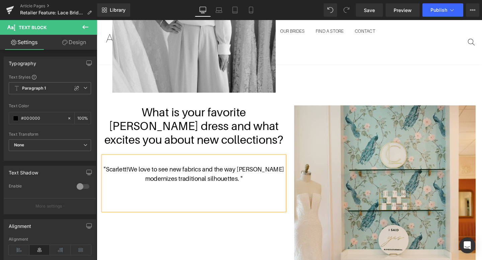
click at [120, 178] on p ""Scarlett! We love to see new fabrics and the way Antonio modernizes traditiona…" at bounding box center [198, 181] width 191 height 19
click at [147, 178] on p ""The Scarlett! We love to see new fabrics and the way Antonio modernizes tradit…" at bounding box center [198, 181] width 191 height 19
click at [173, 177] on span "We love to see new fabrics and the way Antonio modernizes traditional silhouett…" at bounding box center [203, 181] width 162 height 17
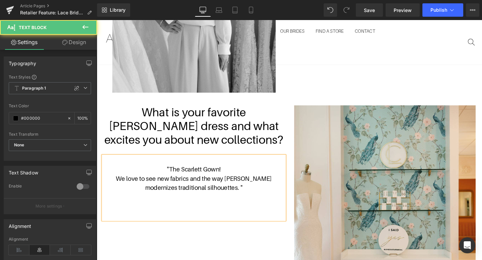
click at [224, 187] on span "We love to see new fabrics and the way Antonio modernizes traditional silhouett…" at bounding box center [199, 191] width 164 height 17
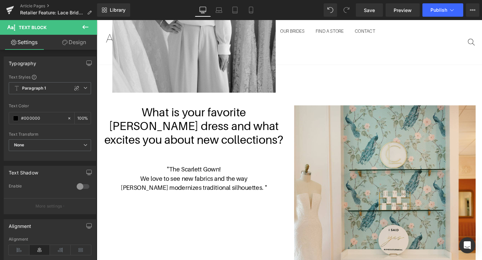
click at [247, 236] on div "Rendering Content" at bounding box center [240, 233] width 41 height 7
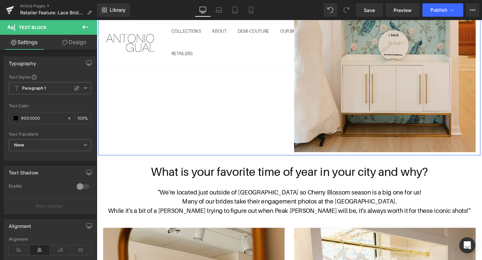
scroll to position [1388, 0]
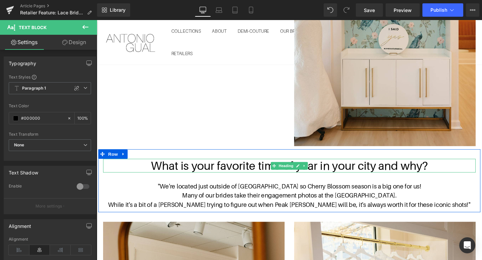
click at [381, 171] on h1 "What is your favorite time of year in your city and why?" at bounding box center [298, 173] width 391 height 14
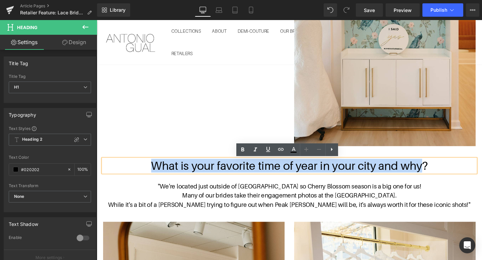
drag, startPoint x: 439, startPoint y: 175, endPoint x: 158, endPoint y: 179, distance: 280.9
click at [158, 179] on h1 "What is your favorite time of year in your city and why?" at bounding box center [298, 173] width 391 height 14
paste div
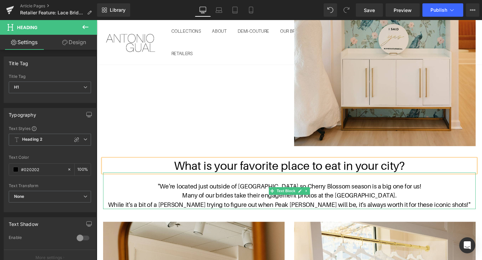
click at [445, 214] on p "While it's a bit of a gamble trying to figure out when Peak Bloom will be, it's…" at bounding box center [298, 215] width 391 height 10
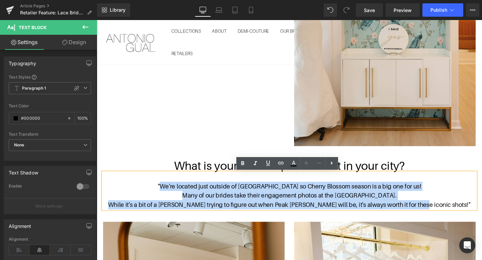
drag, startPoint x: 458, startPoint y: 214, endPoint x: 192, endPoint y: 193, distance: 267.3
click at [192, 193] on div ""We're located just outside of DC so Cherry Blossom season is a big one for us!…" at bounding box center [298, 200] width 391 height 38
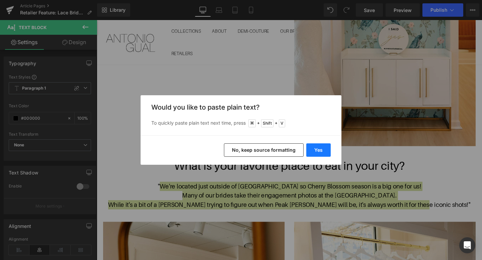
click at [318, 150] on button "Yes" at bounding box center [318, 149] width 24 height 13
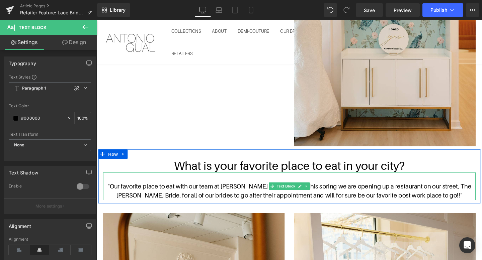
click at [344, 195] on p ""Our favorite place to eat with our team at Jeff Rubys to celebrate!! This spri…" at bounding box center [298, 199] width 391 height 19
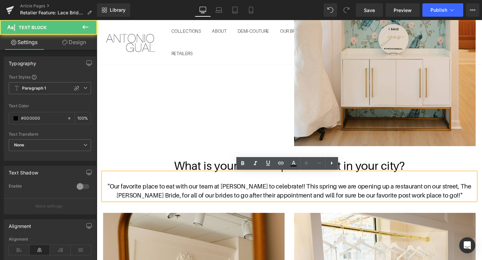
click at [299, 194] on p ""Our favorite place to eat with our team at Jeff Rubys to celebrate!! This spri…" at bounding box center [298, 199] width 391 height 19
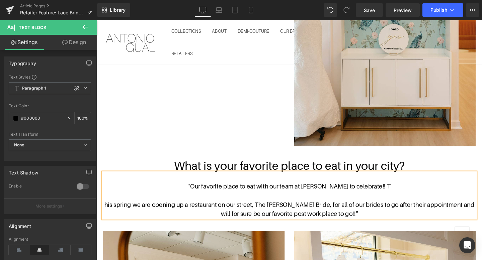
click at [388, 214] on p "his spring we are opening up a restaurant on our street, The Winey Bride, for a…" at bounding box center [298, 219] width 391 height 19
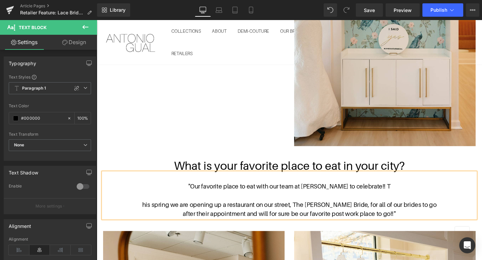
click at [379, 205] on p at bounding box center [298, 205] width 391 height 10
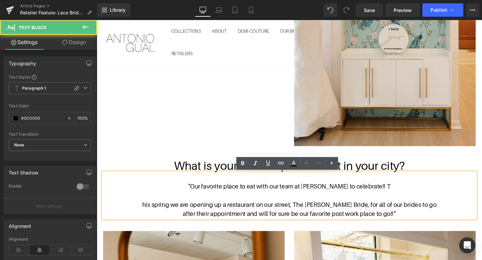
click at [406, 195] on p ""Our favorite place to eat with our team at Jeff Rubys to celebrate!! T" at bounding box center [298, 195] width 391 height 10
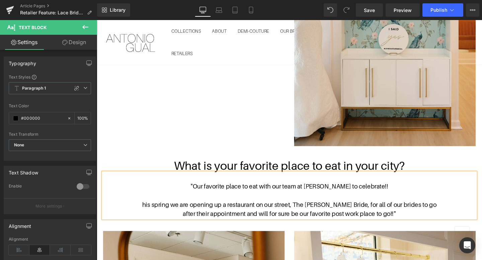
click at [158, 213] on p "his spring we are opening up a restaurant on our street, The Winey Bride, for a…" at bounding box center [298, 215] width 391 height 10
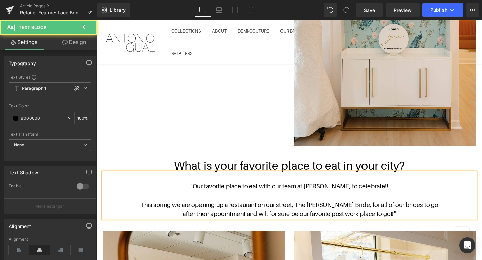
click at [222, 187] on p at bounding box center [298, 186] width 391 height 10
click at [192, 193] on p ""Our favorite place to eat with our team at Jeff Rubys to celebrate!!" at bounding box center [298, 195] width 391 height 10
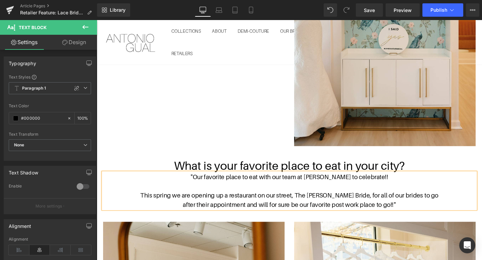
click at [246, 204] on p "This spring we are opening up a restaurant on our street, The Winey Bride, for …" at bounding box center [298, 205] width 391 height 10
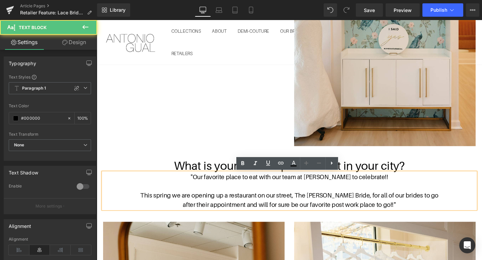
click at [260, 196] on p at bounding box center [298, 195] width 391 height 10
click at [196, 184] on p ""Our favorite place to eat with our team at Jeff Rubys to celebrate!!" at bounding box center [298, 186] width 391 height 10
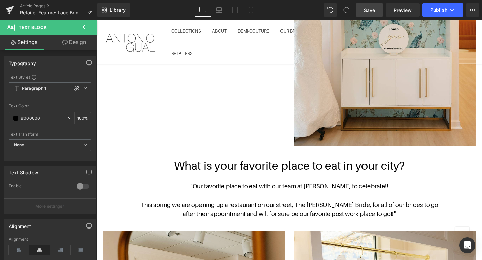
click at [378, 7] on link "Save" at bounding box center [368, 9] width 27 height 13
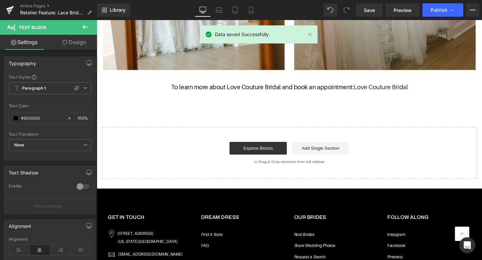
scroll to position [1795, 0]
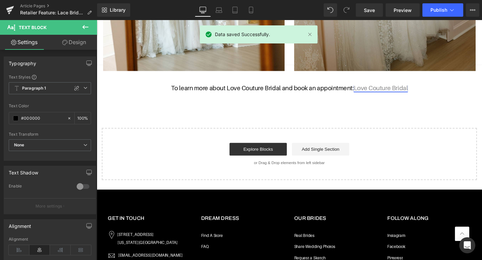
click at [396, 93] on link "Love Couture Bridal" at bounding box center [394, 91] width 57 height 7
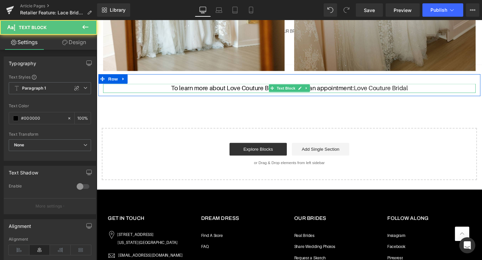
click at [430, 89] on p "To learn more about Love Couture Bridal and book an appointment: Love Couture B…" at bounding box center [298, 92] width 391 height 10
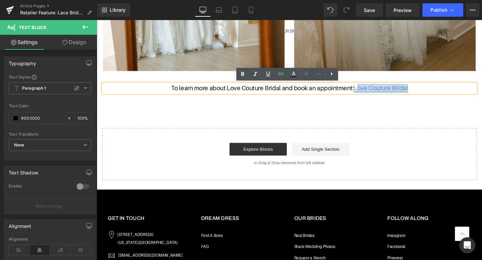
drag, startPoint x: 432, startPoint y: 90, endPoint x: 371, endPoint y: 90, distance: 60.9
click at [371, 90] on p "To learn more about Love Couture Bridal and book an appointment: Love Couture B…" at bounding box center [298, 92] width 391 height 10
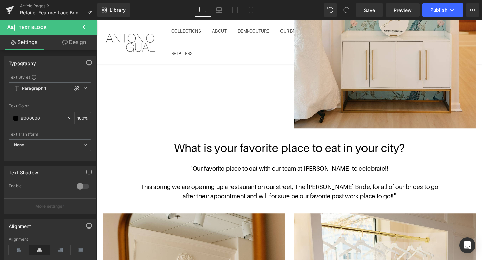
scroll to position [1402, 0]
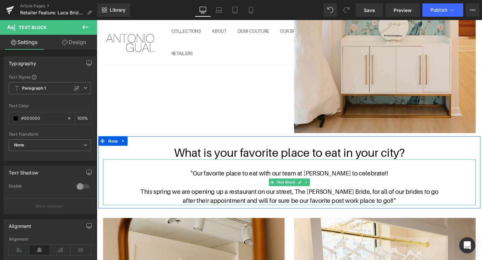
click at [423, 185] on p ""Our favorite place to eat with our team at Jeff Rubys to celebrate!!" at bounding box center [298, 182] width 391 height 10
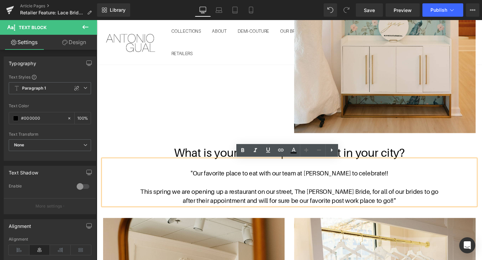
click at [409, 209] on p "after their appointment and will for sure be our favorite post work place to go…" at bounding box center [298, 210] width 391 height 10
click at [411, 210] on span """ at bounding box center [410, 209] width 2 height 7
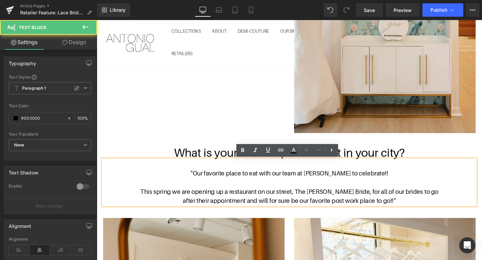
click at [410, 209] on span """ at bounding box center [410, 209] width 2 height 7
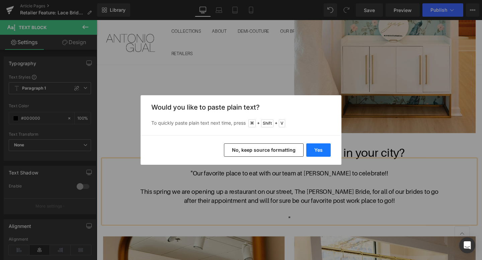
click at [322, 152] on button "Yes" at bounding box center [318, 149] width 24 height 13
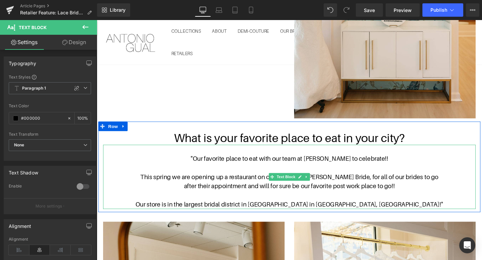
scroll to position [1420, 0]
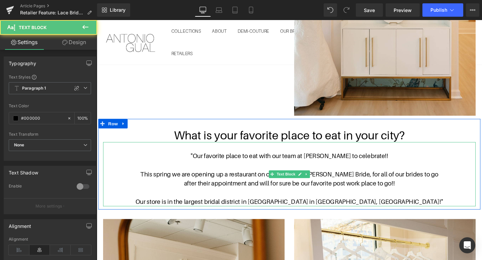
click at [418, 211] on p "Our store is in the largest bridal district in North America in Cincinnati, OH!"" at bounding box center [298, 211] width 391 height 10
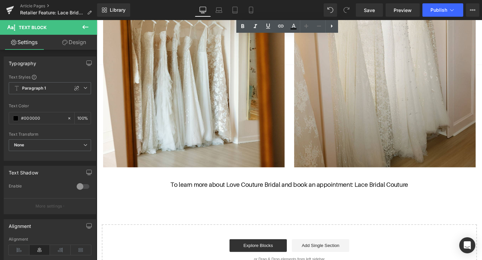
scroll to position [1759, 0]
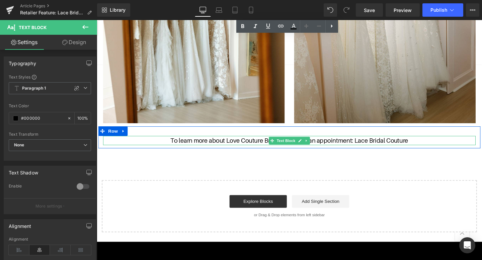
click at [408, 149] on p "To learn more about Love Couture Bridal and book an appointment: Lace Bridal Co…" at bounding box center [298, 147] width 391 height 10
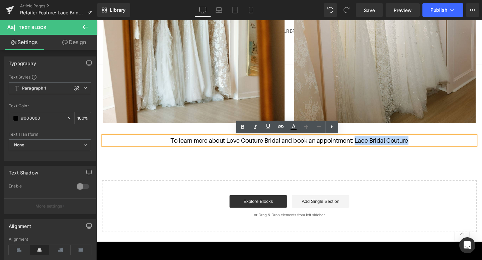
drag, startPoint x: 424, startPoint y: 147, endPoint x: 368, endPoint y: 147, distance: 55.2
click at [368, 147] on p "To learn more about Love Couture Bridal and book an appointment: Lace Bridal Co…" at bounding box center [298, 147] width 391 height 10
click at [280, 124] on icon at bounding box center [281, 127] width 8 height 8
click at [376, 154] on input "text" at bounding box center [396, 154] width 103 height 17
paste input "https://lacebridalcouture.com/"
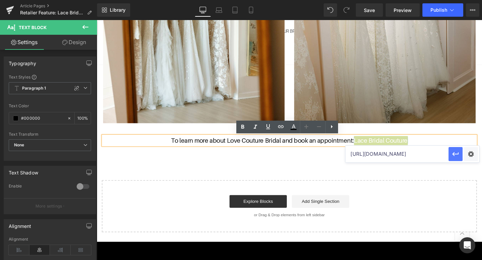
type input "https://lacebridalcouture.com/"
click at [452, 152] on icon "button" at bounding box center [455, 154] width 8 height 8
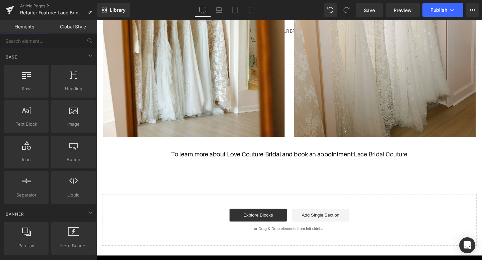
scroll to position [1744, 0]
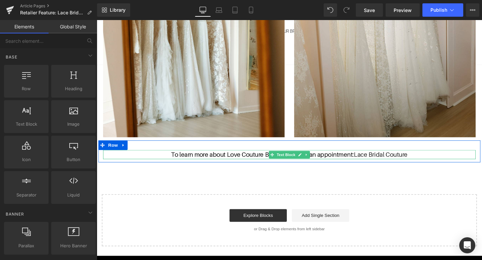
click at [243, 163] on p "To learn more about Love Couture Bridal and book an appointment: Lace Bridal Co…" at bounding box center [298, 162] width 391 height 10
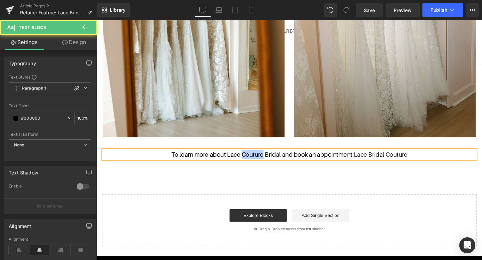
drag, startPoint x: 249, startPoint y: 161, endPoint x: 270, endPoint y: 160, distance: 21.1
click at [270, 160] on p "To learn more about Lace Couture Bridal and book an appointment: Lace Bridal Co…" at bounding box center [298, 162] width 391 height 10
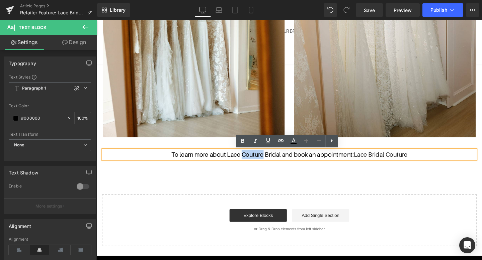
copy p "Couture"
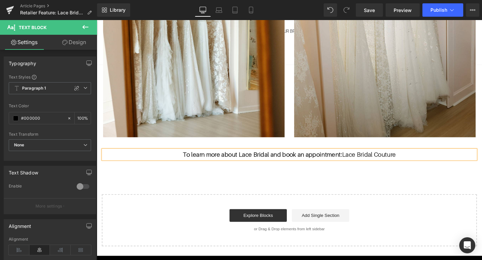
click at [276, 162] on p "To learn more about Lace Bridal and book an appointment: Lace Bridal Couture" at bounding box center [298, 162] width 391 height 10
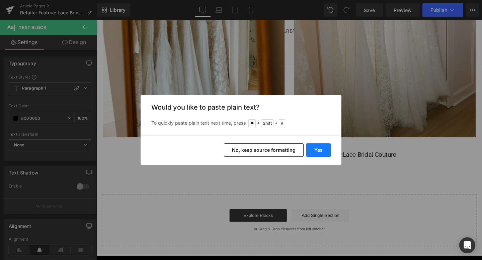
click at [316, 149] on button "Yes" at bounding box center [318, 149] width 24 height 13
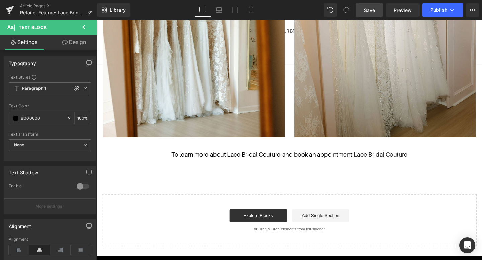
click at [365, 10] on span "Save" at bounding box center [368, 10] width 11 height 7
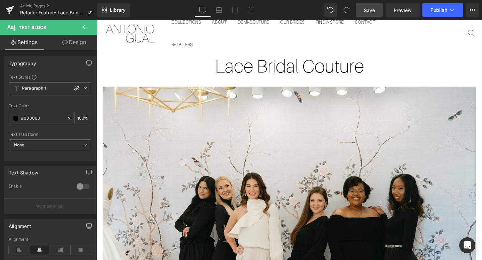
scroll to position [0, 0]
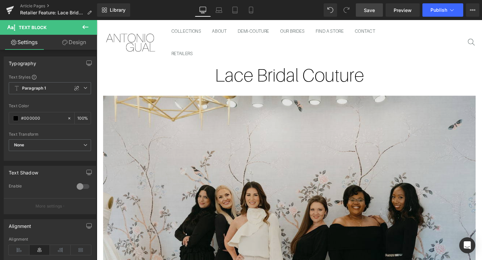
click at [272, 163] on img at bounding box center [298, 256] width 391 height 313
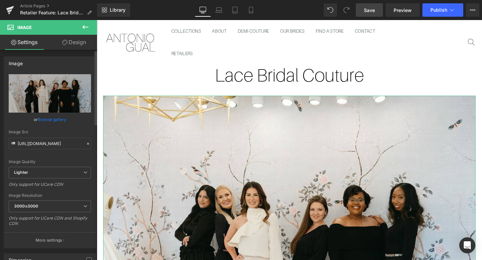
click at [53, 121] on link "Browse gallery" at bounding box center [52, 120] width 28 height 12
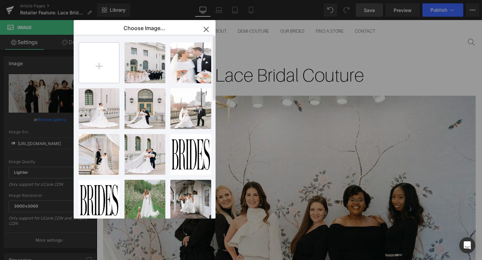
click at [109, 67] on input "file" at bounding box center [99, 63] width 40 height 40
type input "C:\fakepath\IMG_9753.jpg"
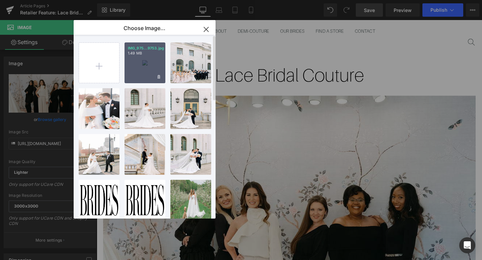
click at [150, 74] on div "IMG_975...9753.jpg 1.49 MB" at bounding box center [144, 62] width 41 height 41
type input "https://ucarecdn.com/cd562e7c-9b55-4e4d-b44c-69910f9e81a0/-/format/auto/-/previ…"
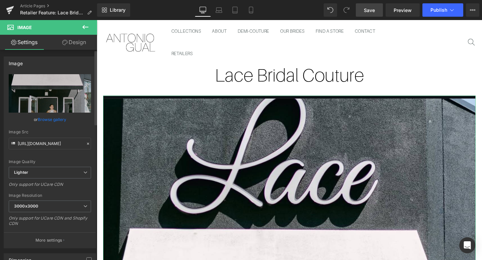
click at [53, 120] on link "Browse gallery" at bounding box center [52, 120] width 28 height 12
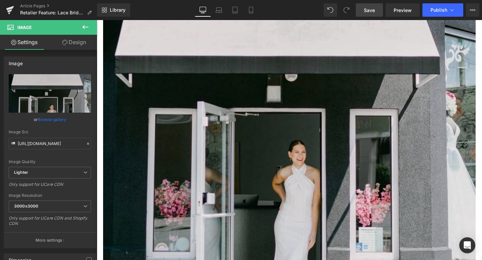
scroll to position [244, 0]
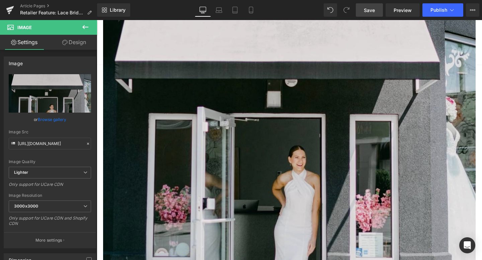
click at [355, 152] on img at bounding box center [298, 101] width 391 height 491
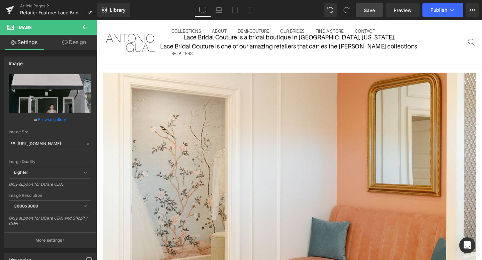
scroll to position [578, 0]
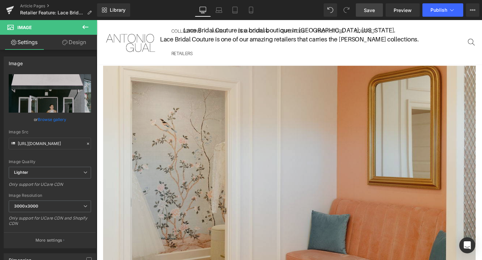
click at [246, 155] on img at bounding box center [298, 224] width 391 height 313
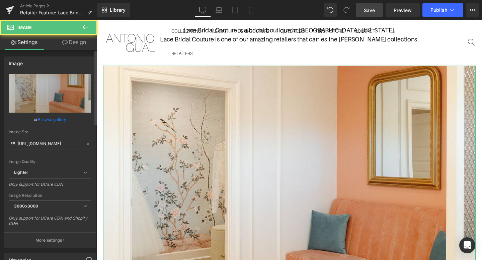
click at [56, 120] on link "Browse gallery" at bounding box center [52, 120] width 28 height 12
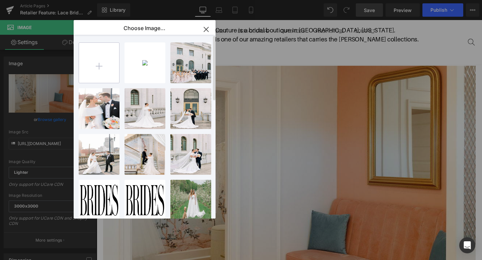
click at [112, 70] on input "file" at bounding box center [99, 63] width 40 height 40
type input "C:\fakepath\image4.jpeg"
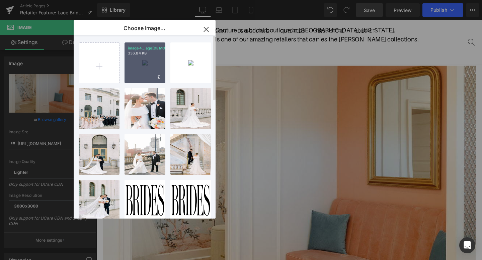
click at [145, 69] on div "image4...age4.jpeg 336.84 KB" at bounding box center [144, 62] width 41 height 41
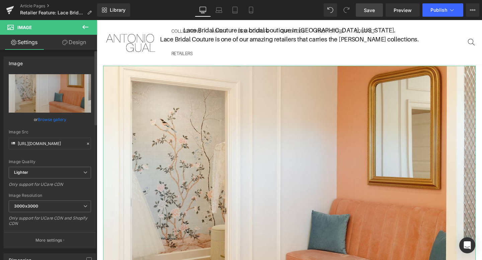
click at [62, 119] on link "Browse gallery" at bounding box center [52, 120] width 28 height 12
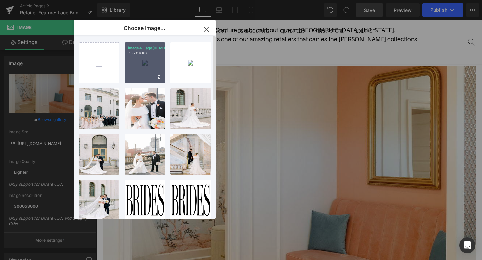
click at [154, 66] on div "image4...age4.jpeg 336.84 KB" at bounding box center [144, 62] width 41 height 41
type input "https://ucarecdn.com/0bfbde27-b54c-442d-8226-07d975927c64/-/format/auto/-/previ…"
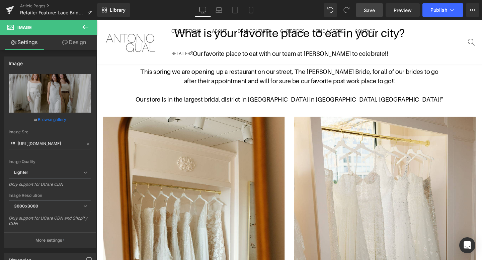
scroll to position [1935, 0]
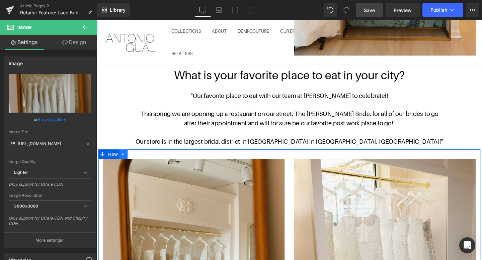
click at [124, 160] on icon at bounding box center [124, 161] width 1 height 3
click at [142, 160] on icon at bounding box center [142, 161] width 5 height 5
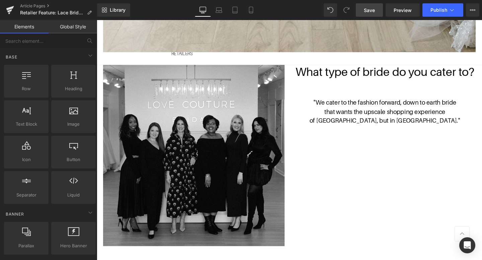
scroll to position [1183, 0]
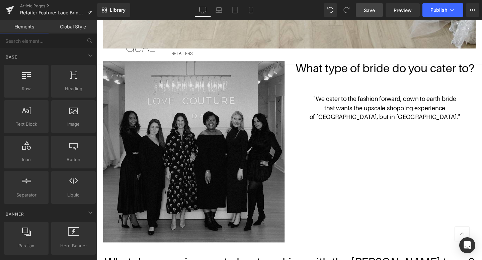
click at [253, 136] on img at bounding box center [198, 159] width 191 height 191
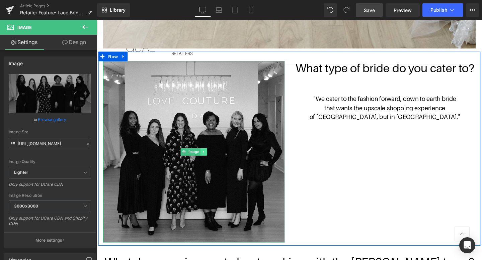
click at [208, 159] on icon at bounding box center [208, 158] width 1 height 2
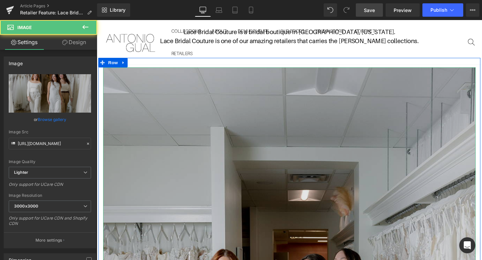
scroll to position [511, 0]
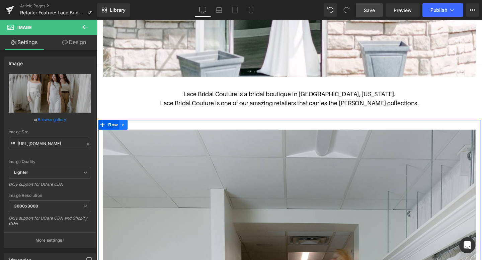
click at [126, 131] on icon at bounding box center [124, 130] width 5 height 5
click at [139, 131] on link at bounding box center [142, 130] width 9 height 10
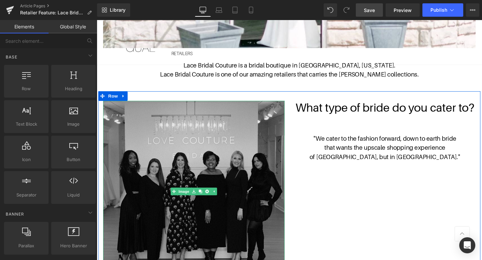
scroll to position [578, 0]
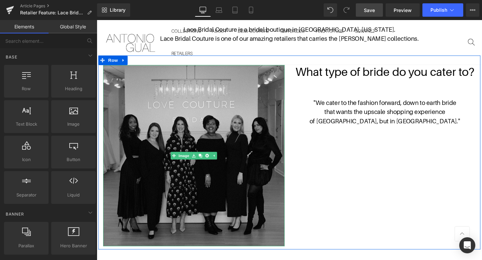
click at [219, 137] on img at bounding box center [198, 163] width 191 height 191
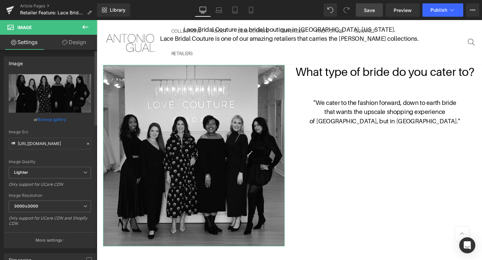
click at [56, 121] on link "Browse gallery" at bounding box center [52, 120] width 28 height 12
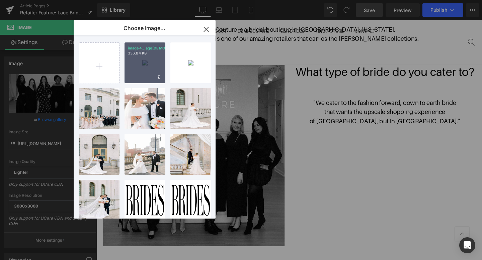
click at [143, 64] on div "image4...age4.jpeg 336.84 KB" at bounding box center [144, 62] width 41 height 41
type input "https://ucarecdn.com/0bfbde27-b54c-442d-8226-07d975927c64/-/format/auto/-/previ…"
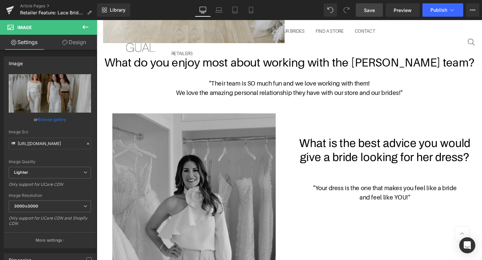
scroll to position [888, 0]
click at [232, 186] on img at bounding box center [199, 225] width 172 height 214
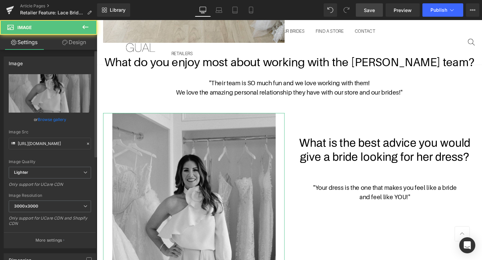
click at [43, 121] on link "Browse gallery" at bounding box center [52, 120] width 28 height 12
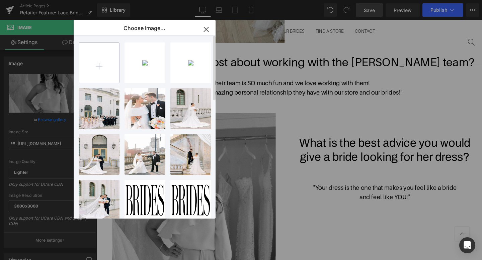
click at [97, 66] on input "file" at bounding box center [99, 63] width 40 height 40
type input "C:\fakepath\9EE3A28E-15E9-48BA-A0D3-D26A54015876_L0_001-9_2_2025, 11_22_24 AM.j…"
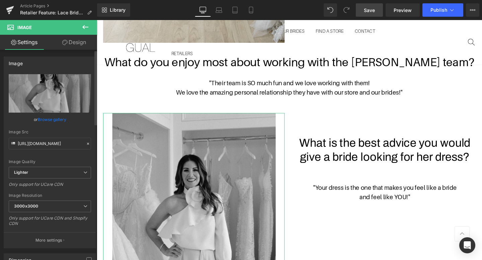
click at [53, 122] on link "Browse gallery" at bounding box center [52, 120] width 28 height 12
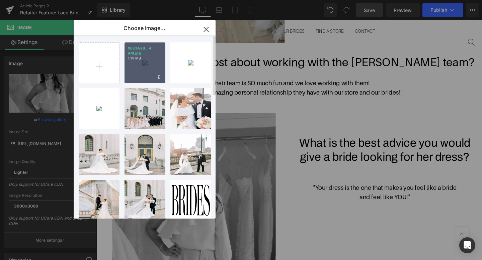
click at [133, 78] on div "9EE3A28...4 AM.jpg 1.14 MB" at bounding box center [144, 62] width 41 height 41
type input "https://ucarecdn.com/15ff3b46-4b2f-4f2d-b8a7-3f95bb9447f5/-/format/auto/-/previ…"
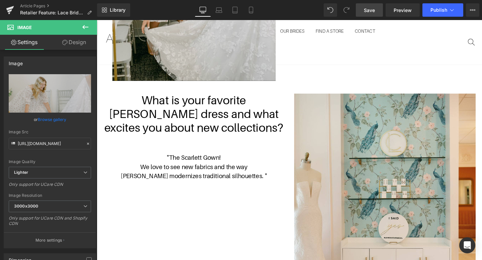
scroll to position [1261, 0]
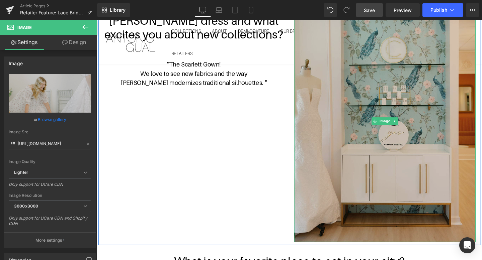
click at [371, 101] on img at bounding box center [399, 126] width 191 height 254
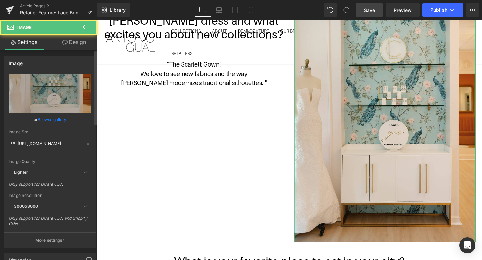
click at [47, 120] on link "Browse gallery" at bounding box center [52, 120] width 28 height 12
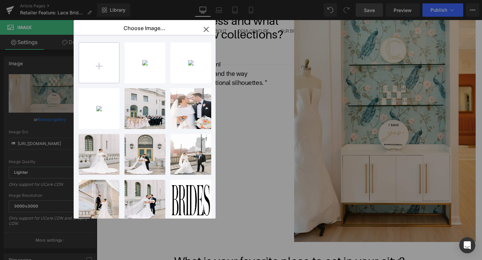
click at [98, 69] on input "file" at bounding box center [99, 63] width 40 height 40
type input "C:\fakepath\IMG_9748.jpg"
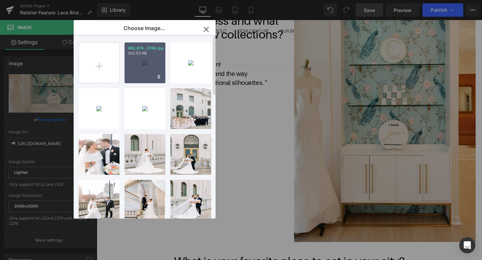
click at [148, 70] on div "IMG_974...9748.jpg 332.55 KB" at bounding box center [144, 62] width 41 height 41
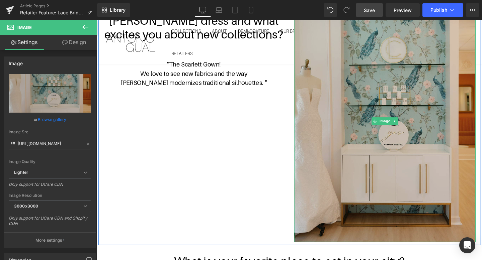
click at [393, 99] on img at bounding box center [399, 126] width 191 height 254
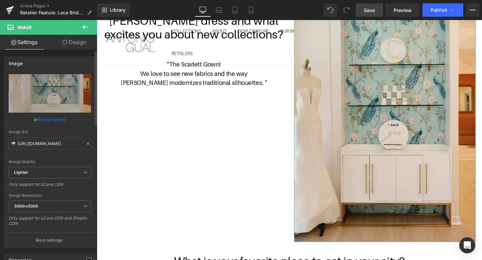
click at [40, 121] on link "Browse gallery" at bounding box center [52, 120] width 28 height 12
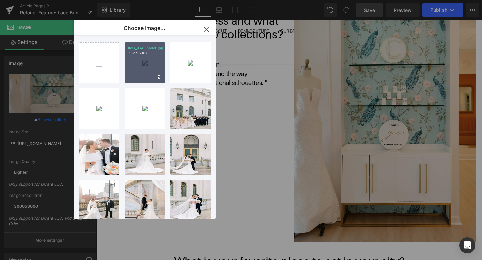
click at [136, 66] on div "IMG_974...9748.jpg 332.55 KB" at bounding box center [144, 62] width 41 height 41
type input "https://ucarecdn.com/e43bfa80-4356-411d-8651-07a6a1e5b250/-/format/auto/-/previ…"
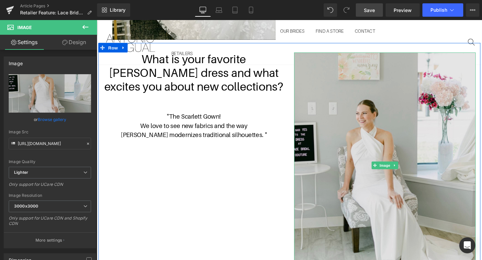
scroll to position [1204, 0]
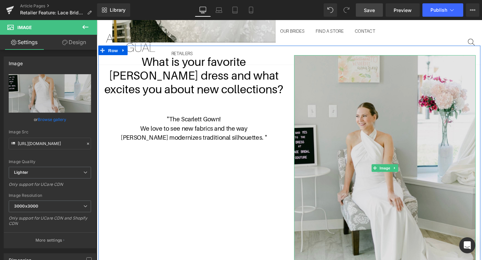
click at [343, 145] on img at bounding box center [399, 176] width 191 height 238
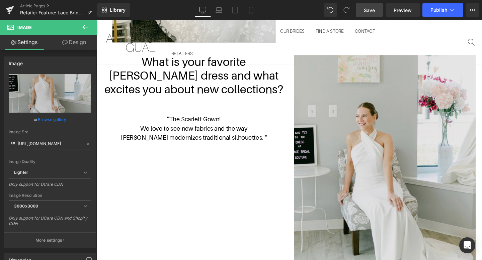
click at [410, 179] on link at bounding box center [409, 176] width 7 height 8
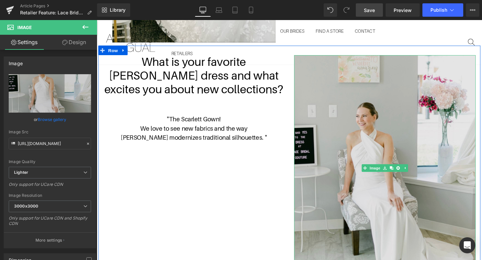
click at [400, 206] on img at bounding box center [399, 176] width 191 height 238
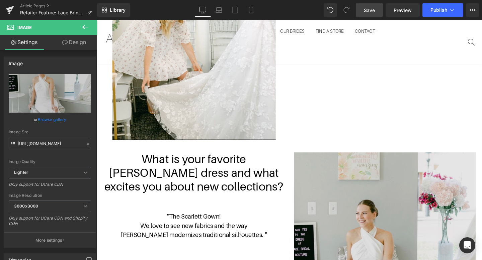
scroll to position [1116, 0]
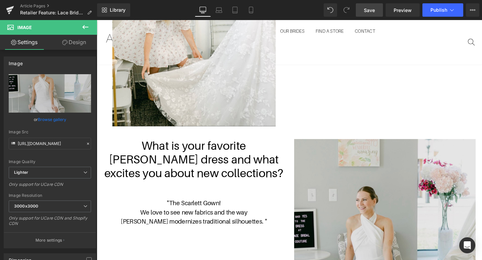
click at [359, 198] on img at bounding box center [399, 264] width 191 height 238
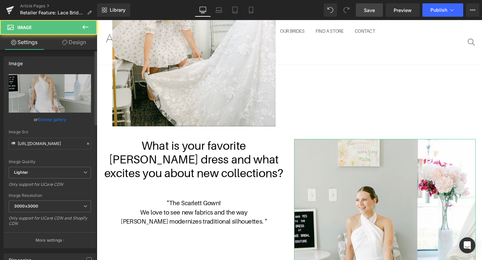
click at [47, 117] on link "Browse gallery" at bounding box center [52, 120] width 28 height 12
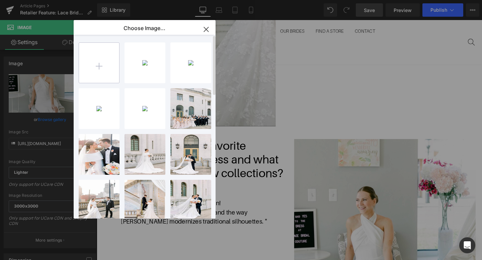
click at [111, 48] on input "file" at bounding box center [99, 63] width 40 height 40
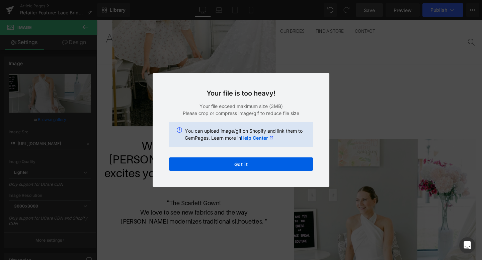
click at [275, 0] on div "Text Color Highlight Color #333333 Edit or remove link: Edit - Unlink - Cancel …" at bounding box center [241, 0] width 482 height 0
click at [275, 164] on button "Got it" at bounding box center [241, 163] width 144 height 13
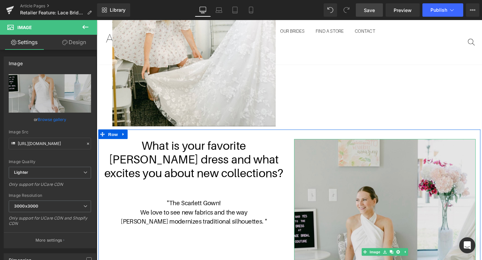
click at [352, 200] on img at bounding box center [399, 264] width 191 height 238
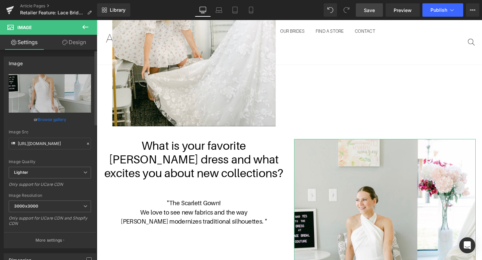
click at [43, 119] on link "Browse gallery" at bounding box center [52, 120] width 28 height 12
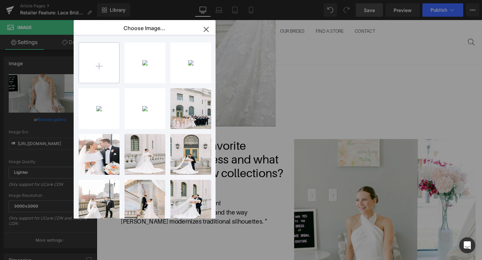
click at [109, 64] on input "file" at bounding box center [99, 63] width 40 height 40
type input "C:\fakepath\Screenshot 2025-09-03 at 10.58.24 AM.png"
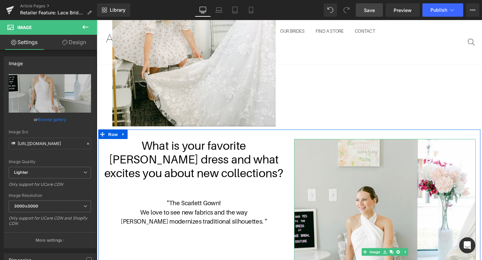
click at [375, 220] on img at bounding box center [399, 264] width 191 height 238
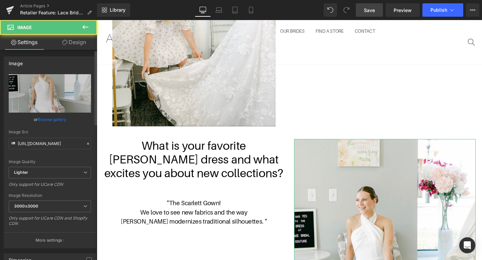
click at [61, 118] on link "Browse gallery" at bounding box center [52, 120] width 28 height 12
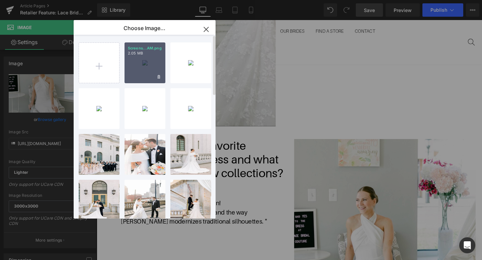
click at [142, 71] on div "Screens...AM.png 2.05 MB" at bounding box center [144, 62] width 41 height 41
type input "https://ucarecdn.com/a573a2b4-6fa1-45d0-8264-39a03a651d46/-/format/auto/-/previ…"
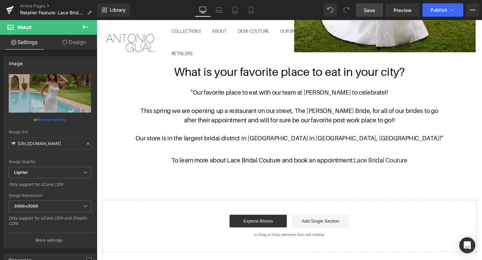
scroll to position [1450, 0]
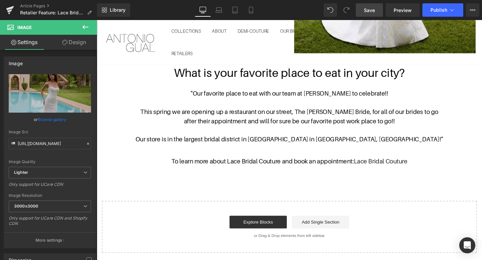
click at [87, 24] on icon at bounding box center [85, 27] width 8 height 8
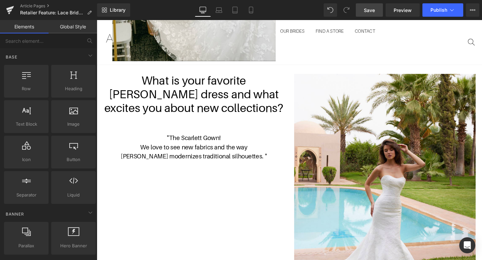
scroll to position [1144, 0]
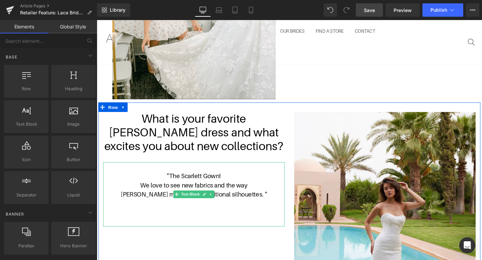
click at [261, 202] on span "Antonio modernizes traditional silhouettes. "" at bounding box center [198, 203] width 153 height 7
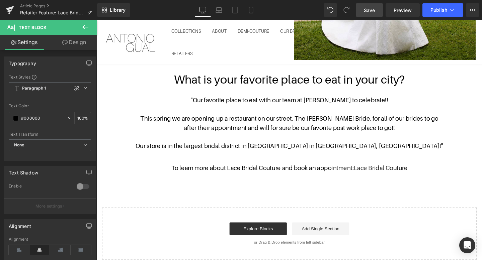
scroll to position [1444, 0]
click at [83, 24] on icon at bounding box center [85, 27] width 8 height 8
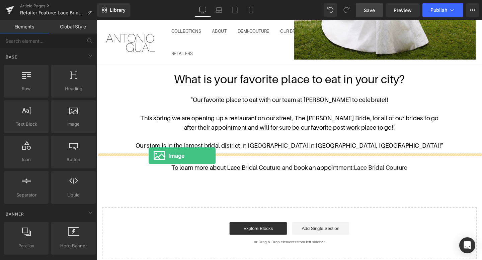
drag, startPoint x: 151, startPoint y: 130, endPoint x: 151, endPoint y: 163, distance: 32.4
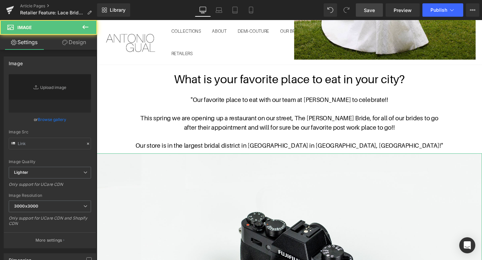
type input "//d1um8515vdn9kb.cloudfront.net/images/parallax.jpg"
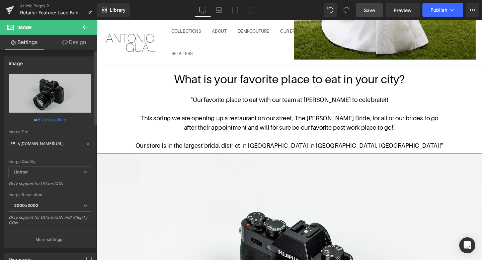
click at [57, 121] on link "Browse gallery" at bounding box center [52, 120] width 28 height 12
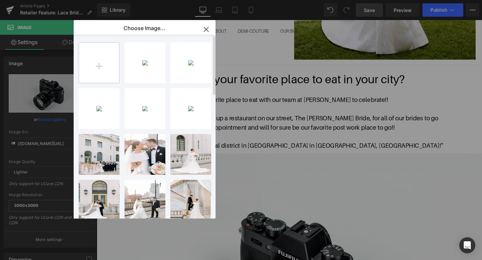
click at [105, 55] on input "file" at bounding box center [99, 63] width 40 height 40
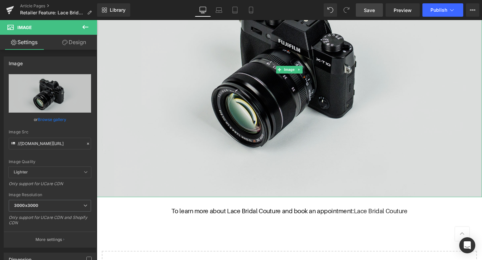
scroll to position [1672, 0]
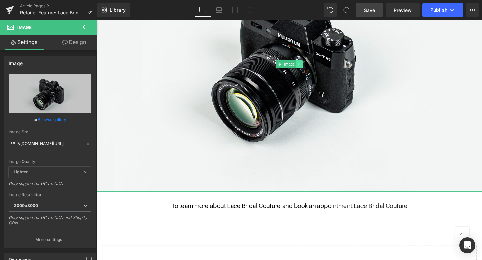
click at [310, 66] on icon at bounding box center [310, 67] width 4 height 4
click at [315, 67] on link at bounding box center [312, 67] width 7 height 8
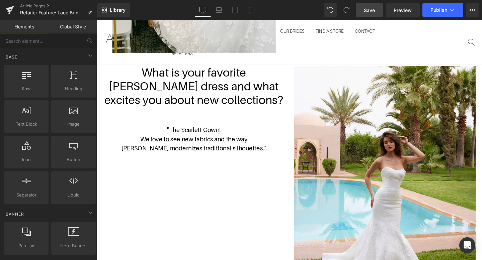
scroll to position [1184, 0]
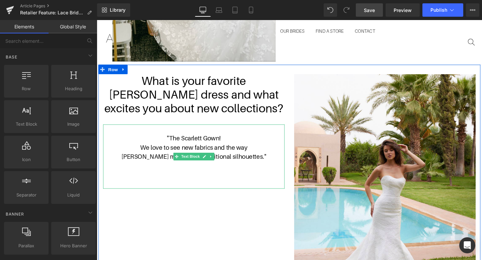
click at [250, 148] on p ""The Scarlett Gown!" at bounding box center [198, 144] width 191 height 10
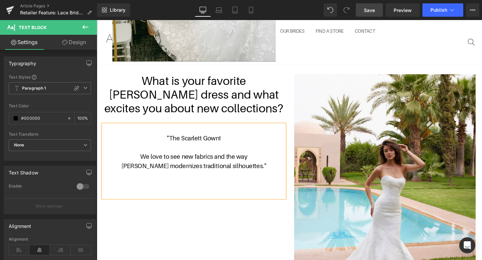
click at [218, 162] on span "We love to see new fabrics and the way" at bounding box center [198, 163] width 113 height 7
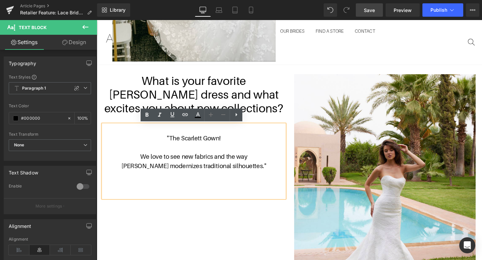
click at [231, 163] on span "We love to see new fabrics and the way" at bounding box center [198, 163] width 113 height 7
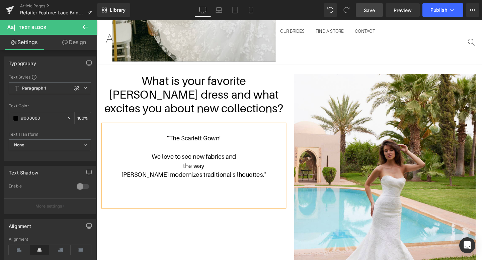
click at [139, 183] on span "Antonio modernizes traditional silhouettes."" at bounding box center [199, 182] width 152 height 7
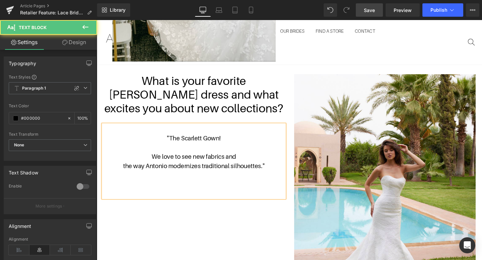
click at [206, 171] on span "ntonio modernizes traditional silhouettes."" at bounding box center [212, 173] width 121 height 7
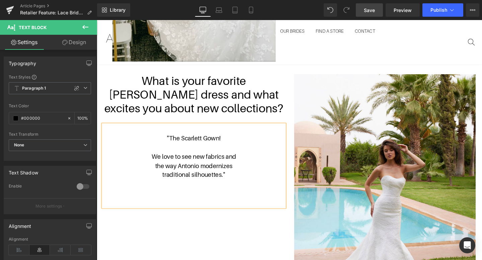
click at [220, 239] on div "What is your favorite Antonio Gual dress and what excites you about new collect…" at bounding box center [298, 196] width 401 height 258
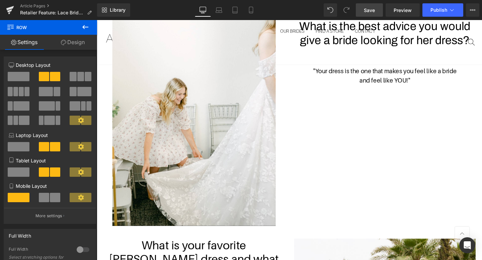
scroll to position [1198, 0]
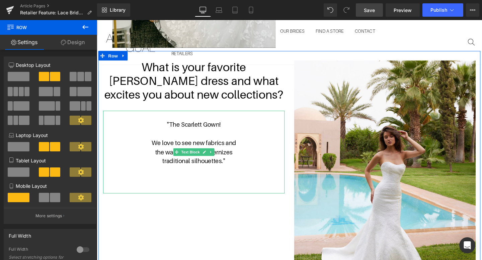
click at [248, 149] on p "We love to see new fabrics and" at bounding box center [198, 149] width 191 height 10
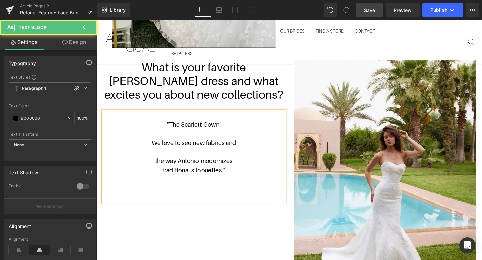
click at [243, 170] on p "the way A ntonio modernizes" at bounding box center [198, 169] width 191 height 10
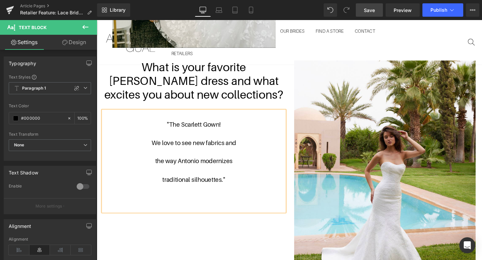
click at [244, 230] on div "Rendering Content" at bounding box center [240, 233] width 41 height 7
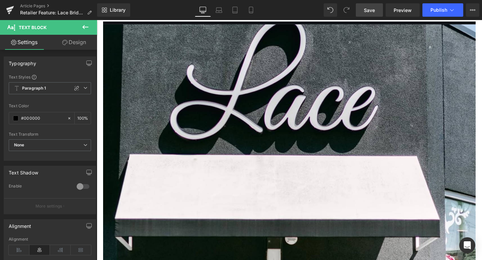
scroll to position [0, 0]
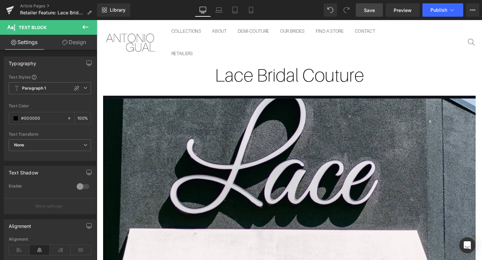
click at [373, 9] on span "Save" at bounding box center [368, 10] width 11 height 7
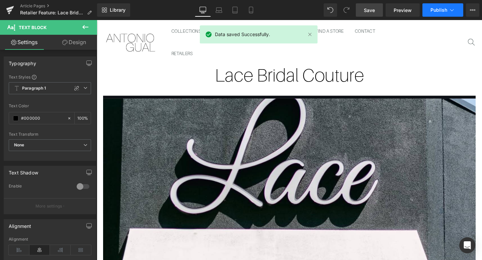
click at [438, 10] on span "Publish" at bounding box center [438, 9] width 17 height 5
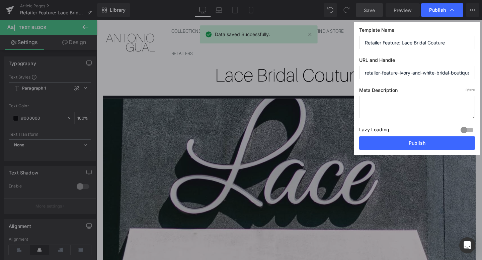
click at [414, 115] on textarea at bounding box center [417, 107] width 116 height 22
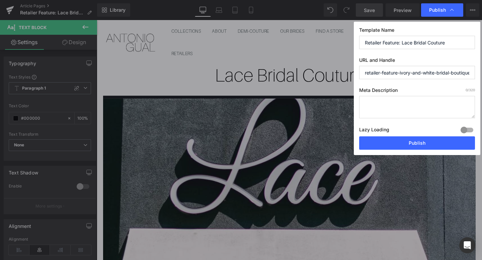
click at [443, 72] on input "retailer-feature-ivory-and-white-bridal-boutique" at bounding box center [417, 72] width 116 height 13
drag, startPoint x: 364, startPoint y: 73, endPoint x: 440, endPoint y: 74, distance: 76.2
click at [440, 74] on input "retailer-feature-ivory-and-white-bridal-boutique" at bounding box center [417, 72] width 116 height 13
drag, startPoint x: 400, startPoint y: 72, endPoint x: 410, endPoint y: 72, distance: 10.7
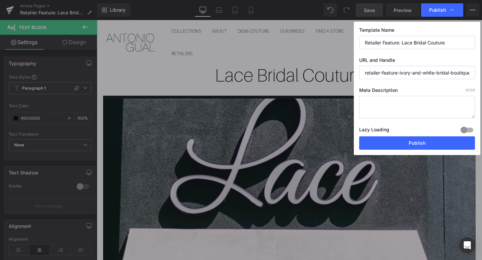
click at [410, 72] on input "retailer-feature-ivory-and-white-bridal-boutique" at bounding box center [417, 72] width 116 height 13
drag, startPoint x: 412, startPoint y: 72, endPoint x: 420, endPoint y: 71, distance: 8.7
click at [420, 71] on input "retailer-feature-lace-and-white-bridal-boutique" at bounding box center [417, 72] width 116 height 13
drag, startPoint x: 469, startPoint y: 71, endPoint x: 404, endPoint y: 73, distance: 65.3
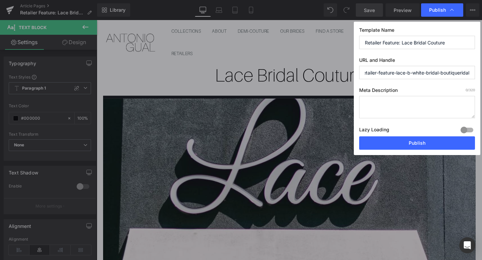
click at [404, 73] on input "retailer-feature-lace-b-white-bridal-boutiqueridal" at bounding box center [417, 72] width 116 height 13
type input "retailer-feature-lace-bridal-couture"
click at [396, 100] on textarea at bounding box center [417, 107] width 116 height 22
drag, startPoint x: 468, startPoint y: 104, endPoint x: 458, endPoint y: 104, distance: 9.4
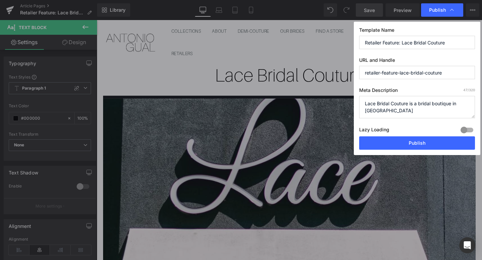
click at [458, 104] on textarea "Lace Bridal Couture is a bridal boutique in Cin" at bounding box center [417, 107] width 116 height 22
paste textarea "cinnati, OH"
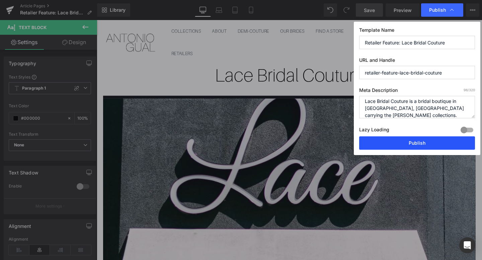
type textarea "Lace Bridal Couture is a bridal boutique in Cincinnati, OH carrying the Antonio…"
click at [425, 143] on button "Publish" at bounding box center [417, 142] width 116 height 13
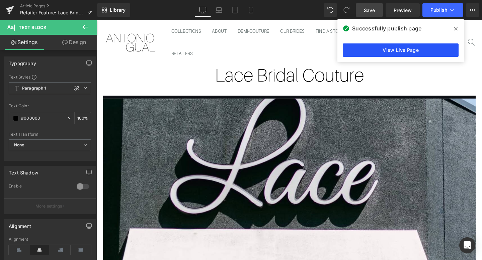
click at [385, 50] on link "View Live Page" at bounding box center [400, 49] width 116 height 13
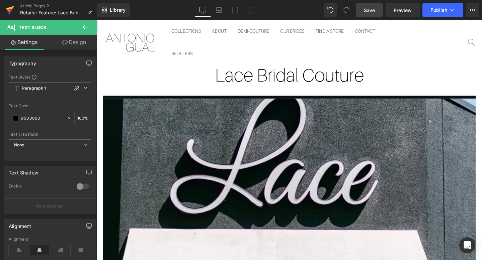
click at [9, 10] on icon at bounding box center [9, 10] width 5 height 3
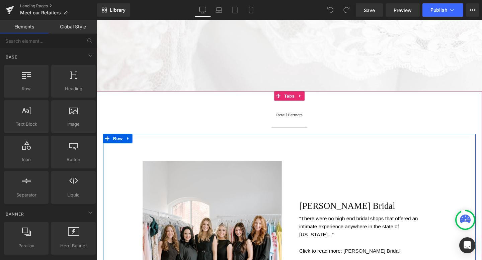
scroll to position [183, 0]
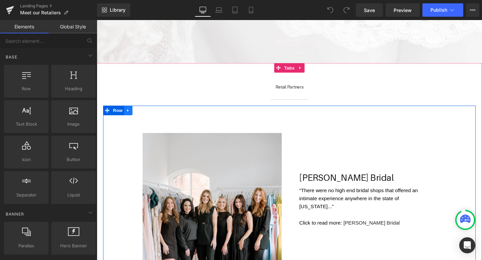
click at [131, 114] on icon at bounding box center [129, 115] width 5 height 5
click at [139, 115] on icon at bounding box center [138, 115] width 5 height 5
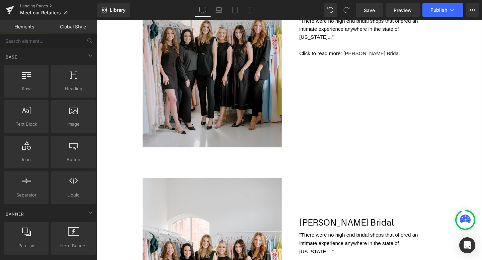
scroll to position [313, 0]
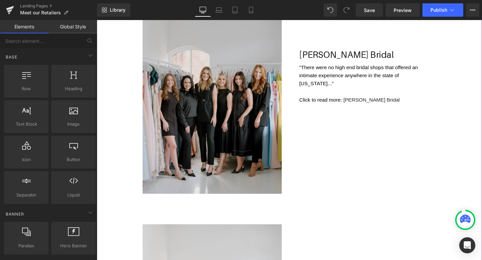
click at [212, 89] on img at bounding box center [218, 105] width 146 height 193
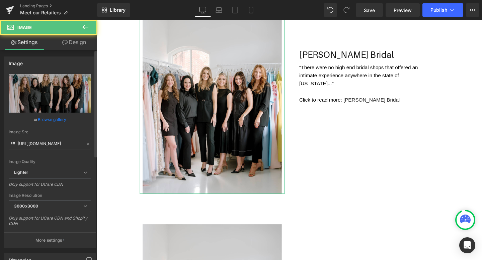
click at [55, 119] on link "Browse gallery" at bounding box center [52, 120] width 28 height 12
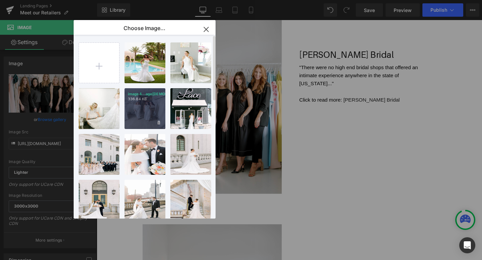
click at [151, 110] on div "image4...age4.jpeg 336.84 KB" at bounding box center [144, 108] width 41 height 41
type input "https://ucarecdn.com/0bfbde27-b54c-442d-8226-07d975927c64/-/format/auto/-/previ…"
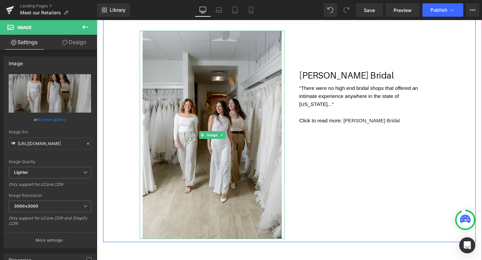
scroll to position [289, 0]
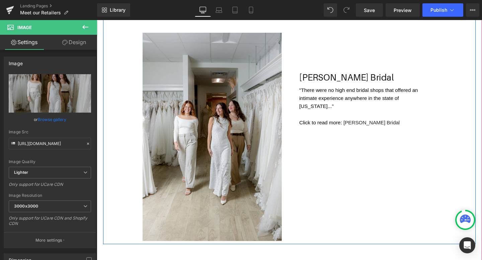
click at [381, 79] on div "Elle James Bridal Text Block" at bounding box center [380, 80] width 142 height 11
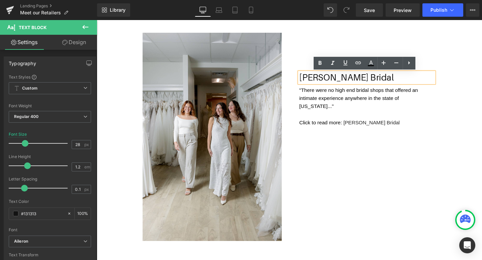
drag, startPoint x: 381, startPoint y: 79, endPoint x: 309, endPoint y: 79, distance: 71.9
click at [309, 79] on div "Elle James Bridal" at bounding box center [380, 80] width 142 height 11
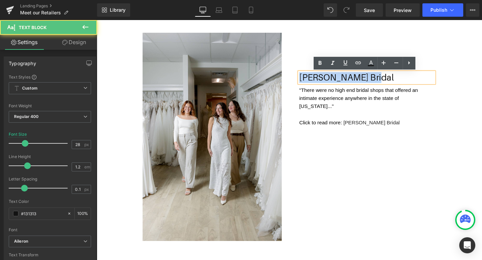
drag, startPoint x: 402, startPoint y: 82, endPoint x: 311, endPoint y: 83, distance: 90.3
click at [311, 83] on p "Elle James Bridal" at bounding box center [380, 80] width 142 height 11
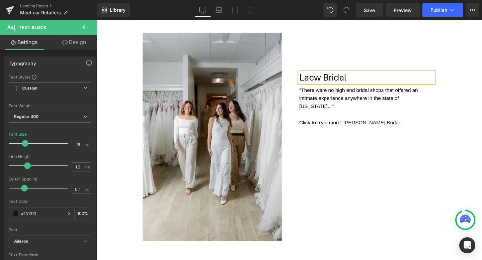
click at [331, 79] on p "Lacw Bridal" at bounding box center [380, 80] width 142 height 11
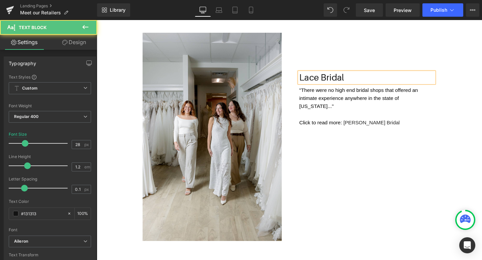
click at [369, 78] on p "Lace Bridal" at bounding box center [380, 80] width 142 height 11
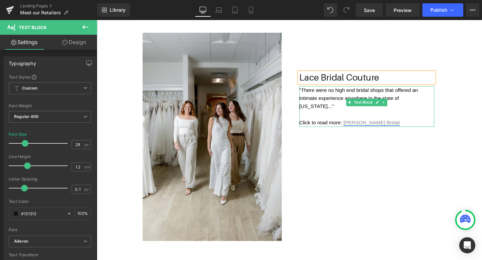
click at [385, 125] on link "Elle James Bridal" at bounding box center [385, 128] width 59 height 6
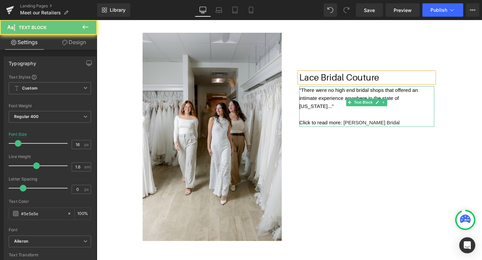
click at [402, 124] on p "Click to read more: Elle James Bridal" at bounding box center [380, 128] width 142 height 9
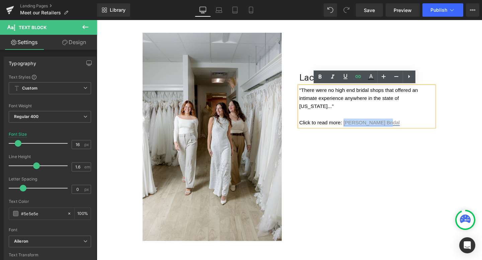
drag, startPoint x: 404, startPoint y: 119, endPoint x: 356, endPoint y: 118, distance: 48.5
click at [356, 124] on p "Click to read more: Elle James Bridal" at bounding box center [380, 128] width 142 height 9
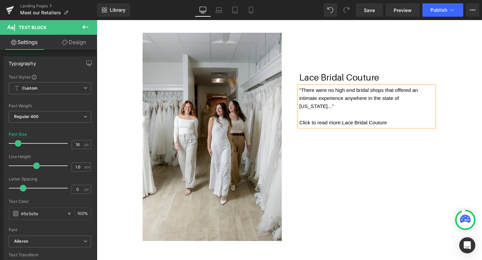
drag, startPoint x: 410, startPoint y: 121, endPoint x: 357, endPoint y: 121, distance: 52.8
click at [357, 124] on p "Click to read more: Lace Bridal Couture" at bounding box center [380, 128] width 142 height 9
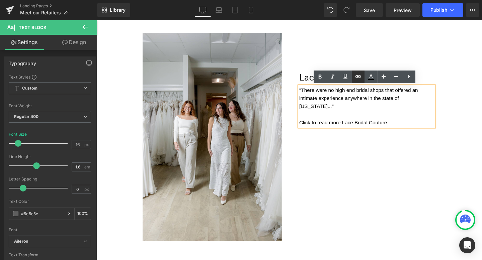
click at [355, 77] on icon at bounding box center [358, 77] width 8 height 8
click at [349, 129] on input "text" at bounding box center [368, 127] width 103 height 17
paste input "https://antoniogual.com/blogs/news/retailer-feature-lace-bridal-couture?_ab=0&k…"
type input "https://antoniogual.com/blogs/news/retailer-feature-lace-bridal-couture?_ab=0&k…"
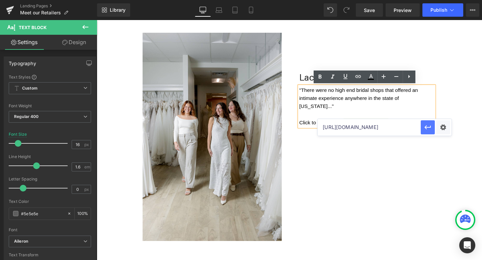
scroll to position [0, 0]
click at [426, 129] on icon "button" at bounding box center [427, 127] width 8 height 8
click at [367, 141] on div "Lace Bridal Couture Text Block "There were no high end bridal shops that offere…" at bounding box center [380, 96] width 152 height 127
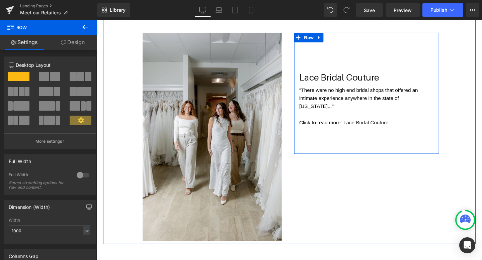
click at [414, 98] on p ""There were no high end bridal shops that offered an intimate experience anywhe…" at bounding box center [380, 103] width 142 height 26
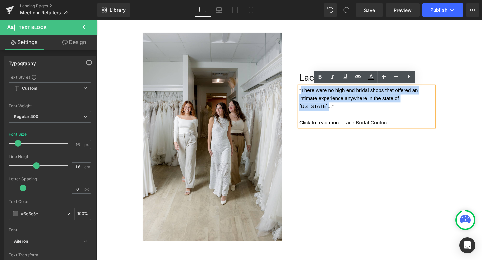
drag, startPoint x: 441, startPoint y: 101, endPoint x: 311, endPoint y: 97, distance: 130.5
click at [311, 97] on p ""There were no high end bridal shops that offered an intimate experience anywhe…" at bounding box center [380, 103] width 142 height 26
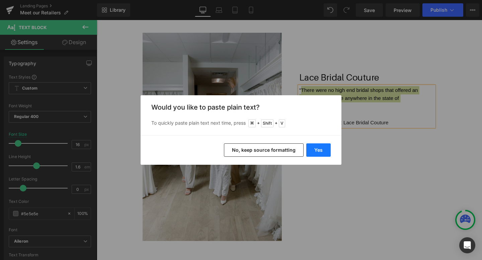
click at [317, 147] on button "Yes" at bounding box center [318, 149] width 24 height 13
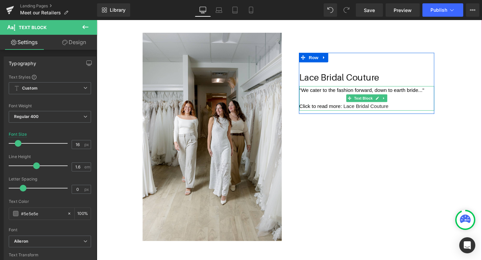
click at [429, 111] on p "Click to read more: Lace Bridal Couture" at bounding box center [380, 111] width 142 height 9
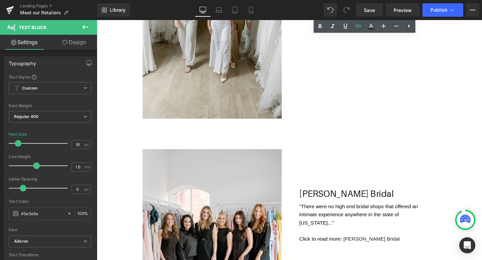
scroll to position [417, 0]
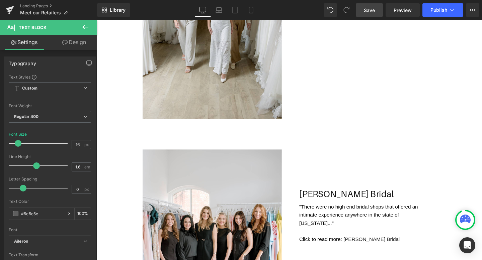
click at [367, 4] on link "Save" at bounding box center [368, 9] width 27 height 13
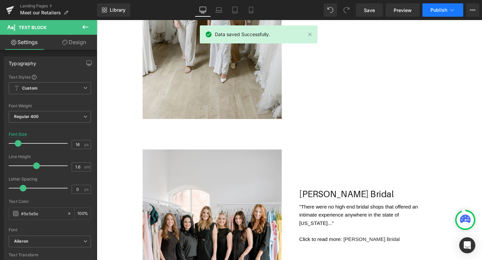
click at [439, 12] on span "Publish" at bounding box center [438, 9] width 17 height 5
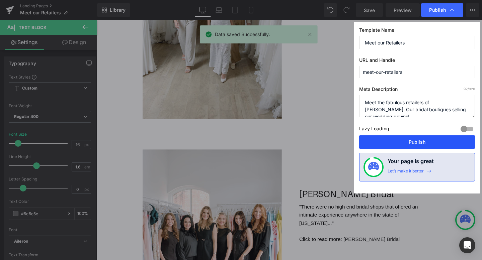
click at [408, 139] on button "Publish" at bounding box center [417, 141] width 116 height 13
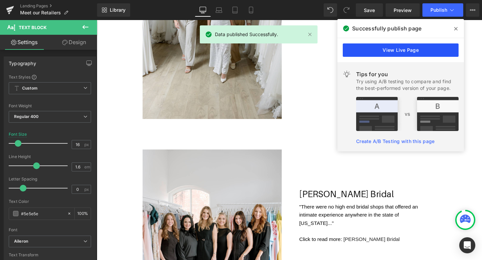
click at [392, 51] on link "View Live Page" at bounding box center [400, 49] width 116 height 13
